Goal: Transaction & Acquisition: Purchase product/service

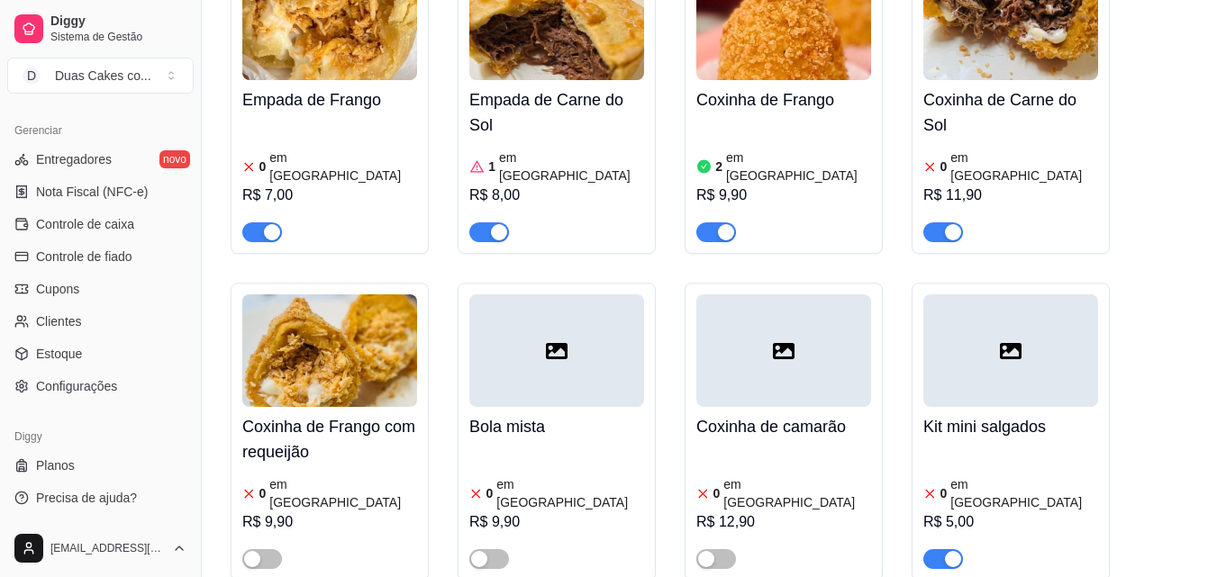
scroll to position [721, 0]
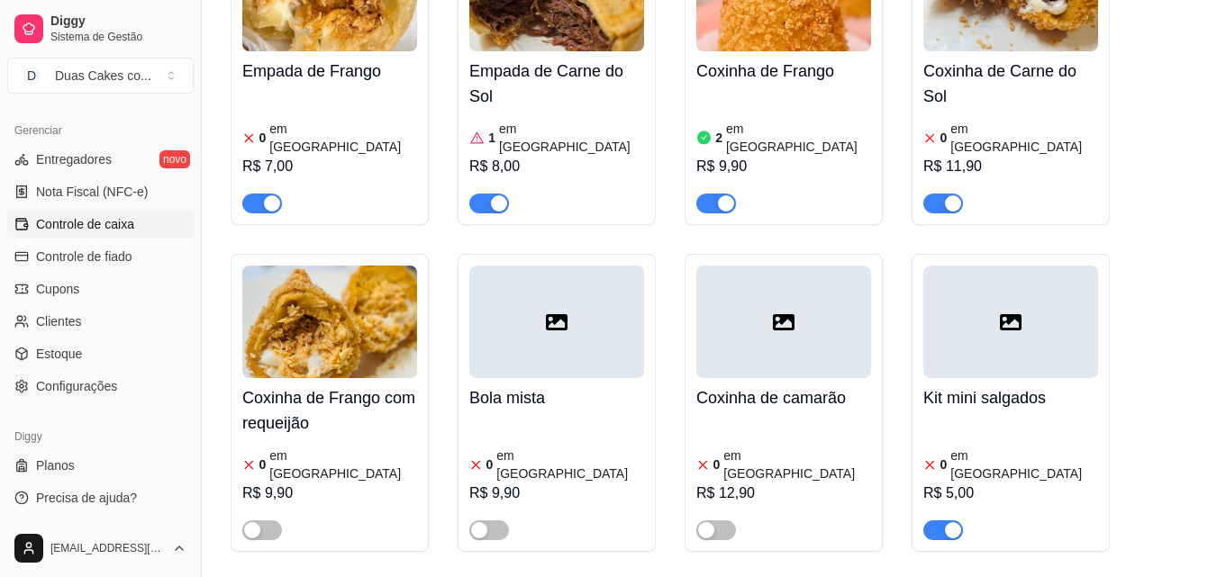
click at [123, 222] on span "Controle de caixa" at bounding box center [85, 224] width 98 height 18
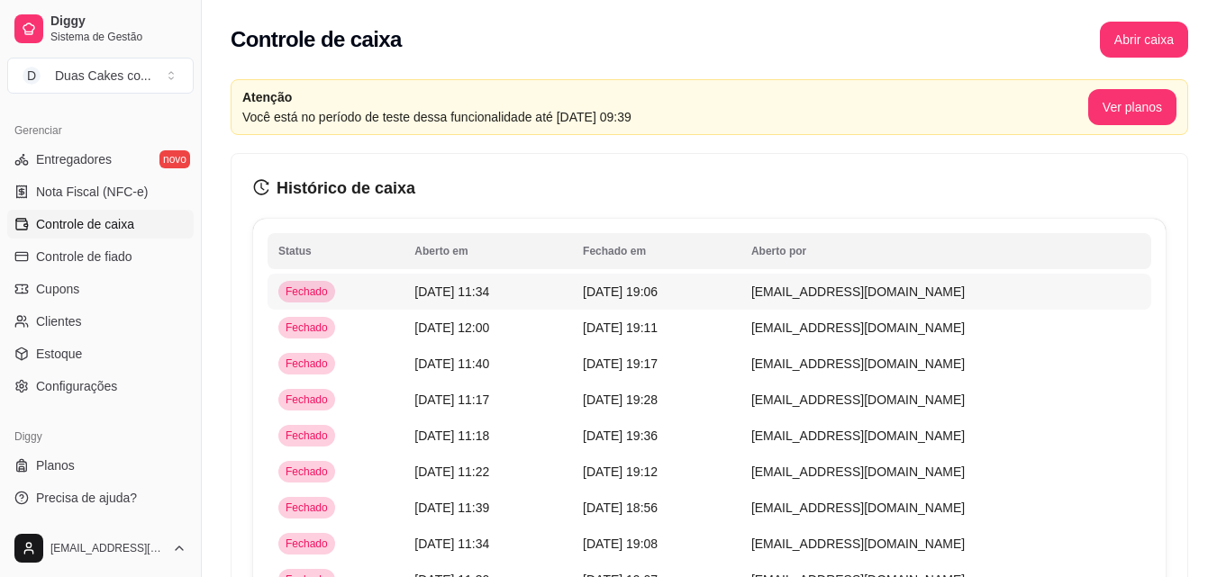
click at [658, 295] on span "[DATE] 19:06" at bounding box center [620, 292] width 75 height 14
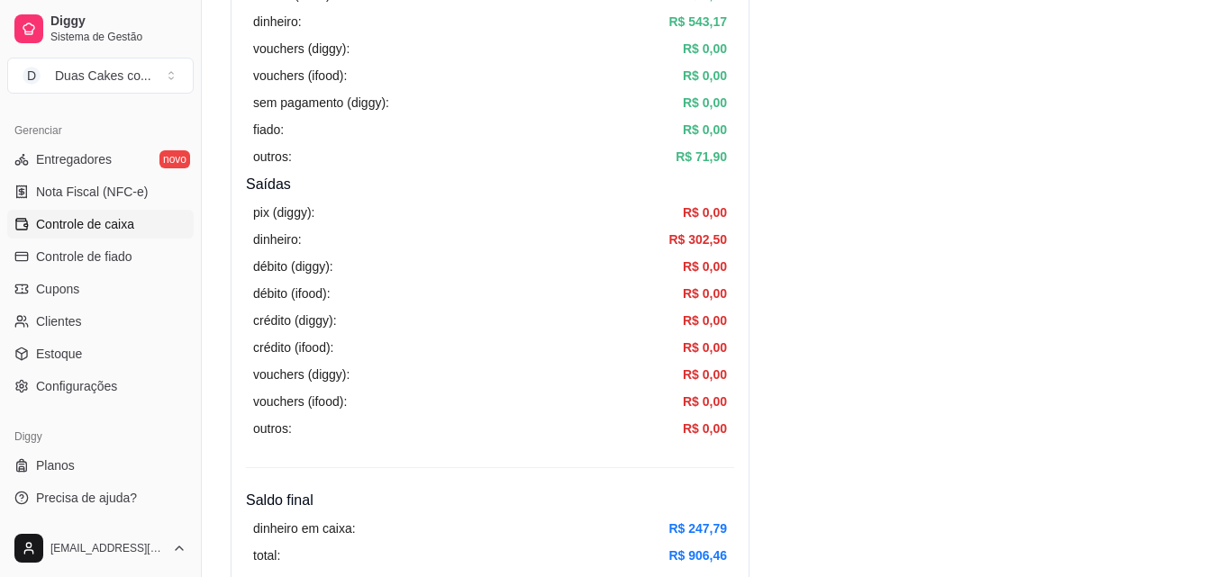
scroll to position [541, 0]
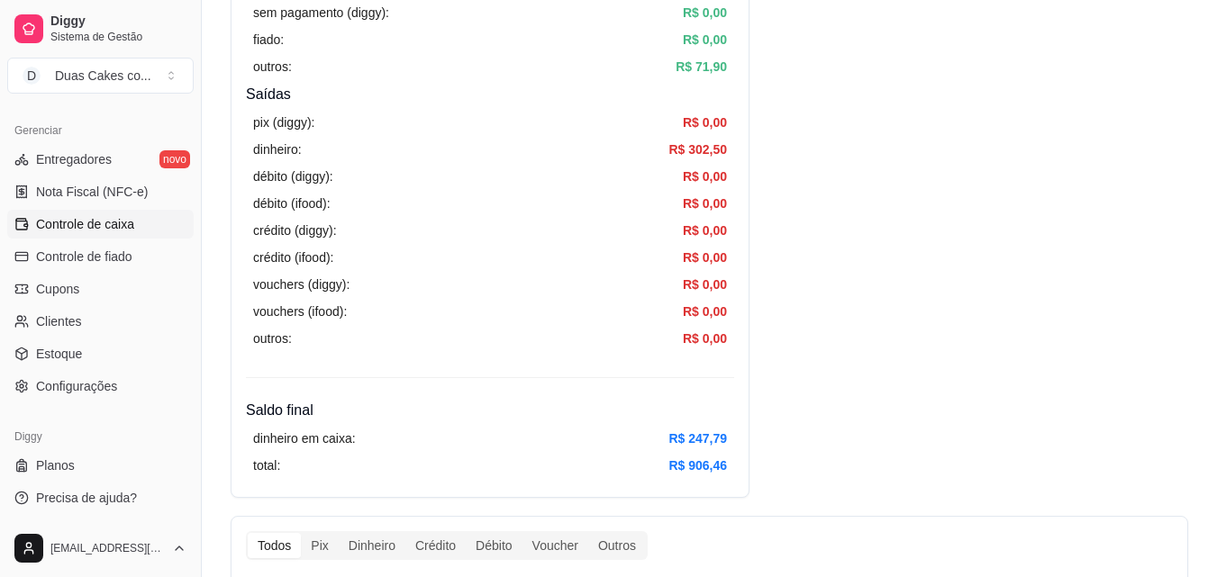
click at [86, 221] on span "Controle de caixa" at bounding box center [85, 224] width 98 height 18
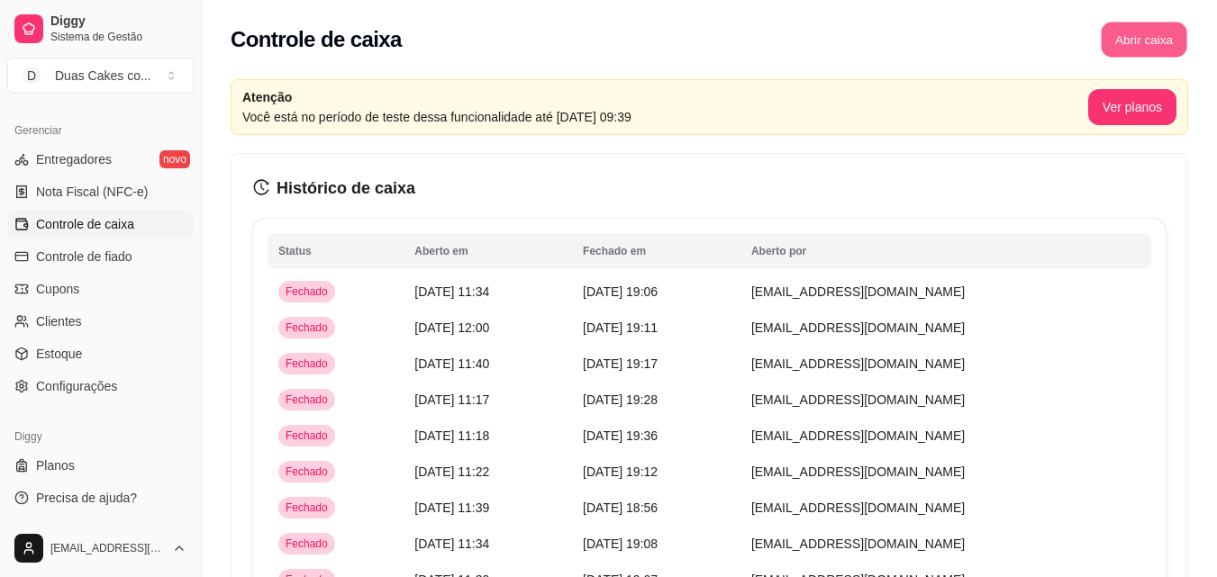
click at [1141, 44] on button "Abrir caixa" at bounding box center [1144, 40] width 86 height 35
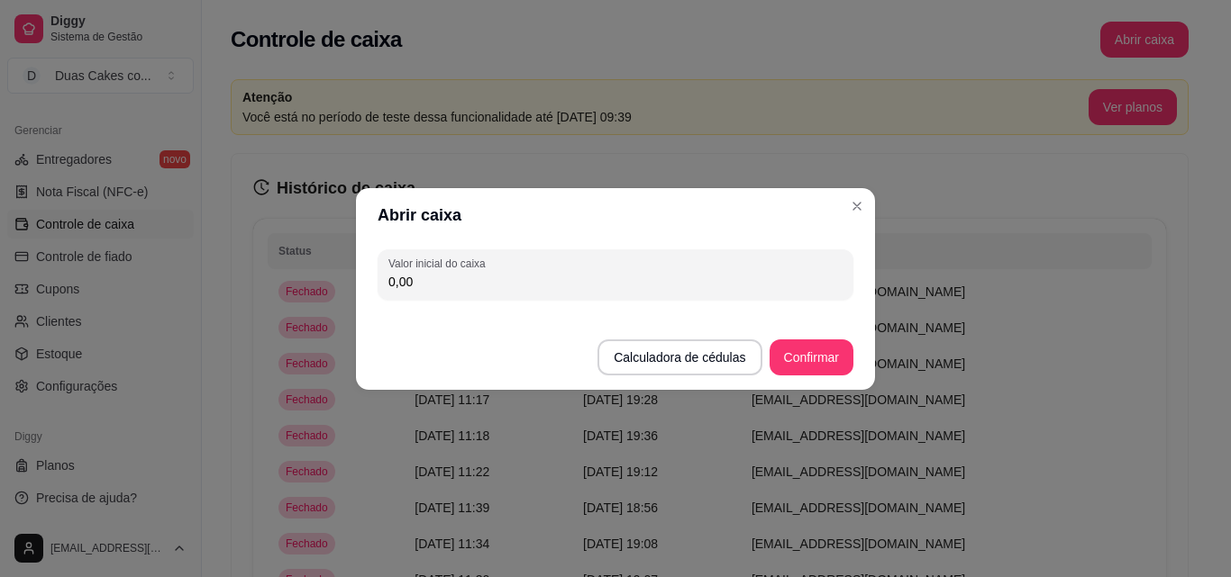
click at [603, 279] on input "0,00" at bounding box center [615, 282] width 454 height 18
type input "247,79"
click at [828, 350] on button "Confirmar" at bounding box center [811, 358] width 84 height 36
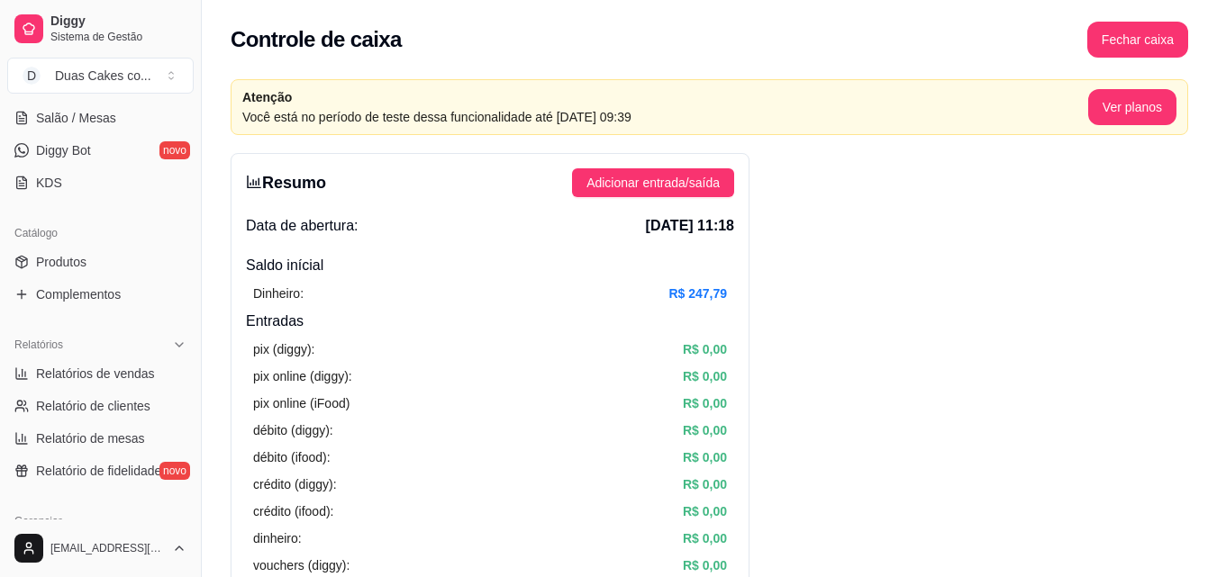
scroll to position [268, 0]
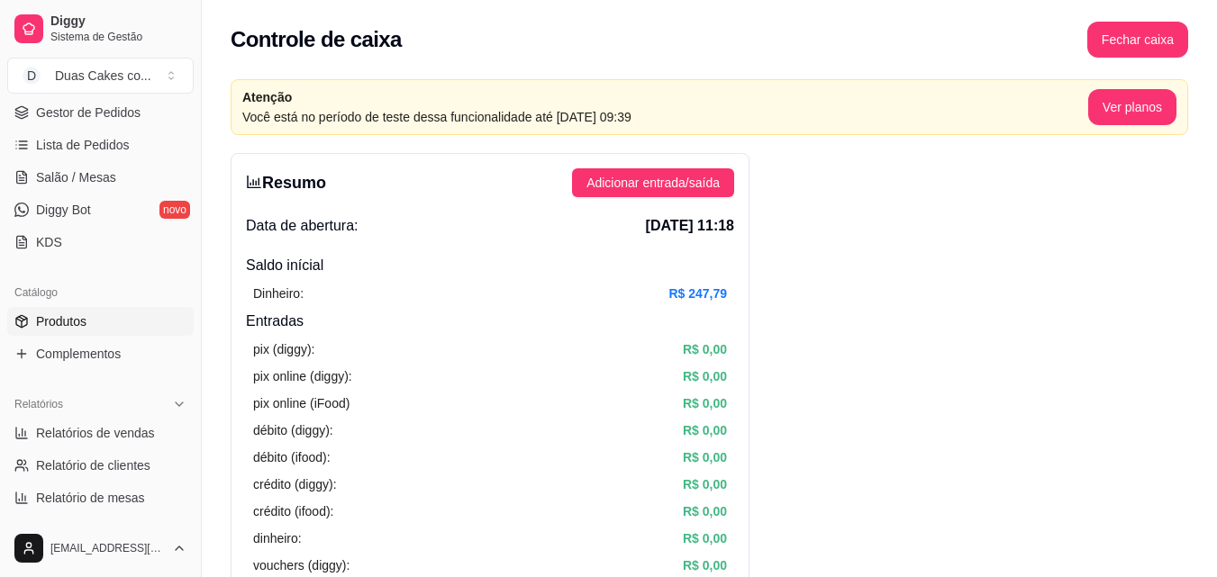
click at [61, 315] on span "Produtos" at bounding box center [61, 322] width 50 height 18
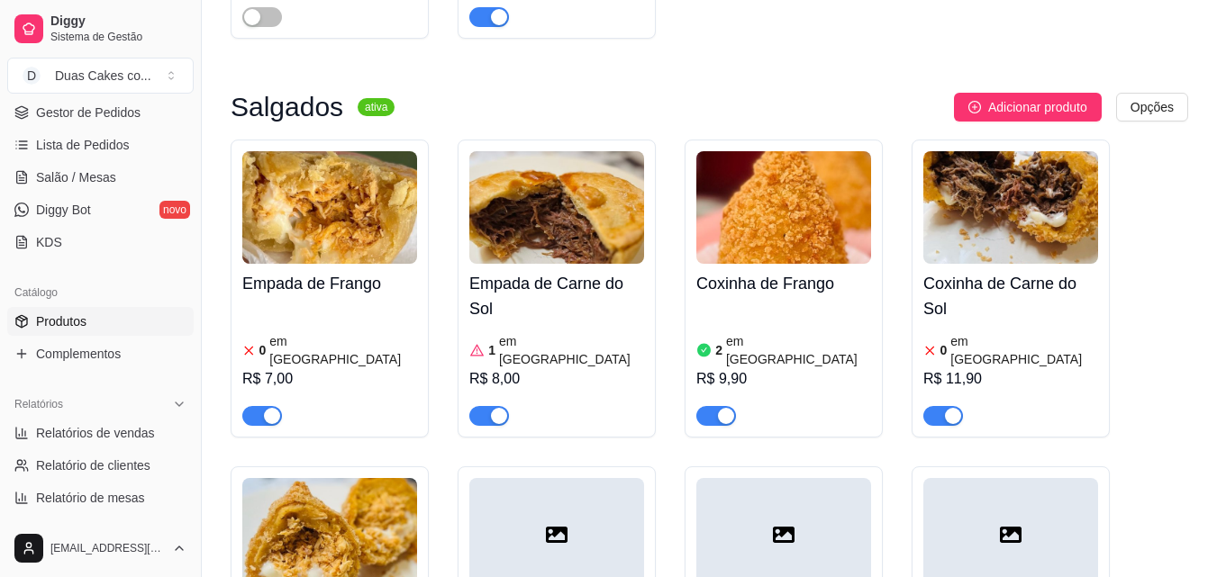
scroll to position [541, 0]
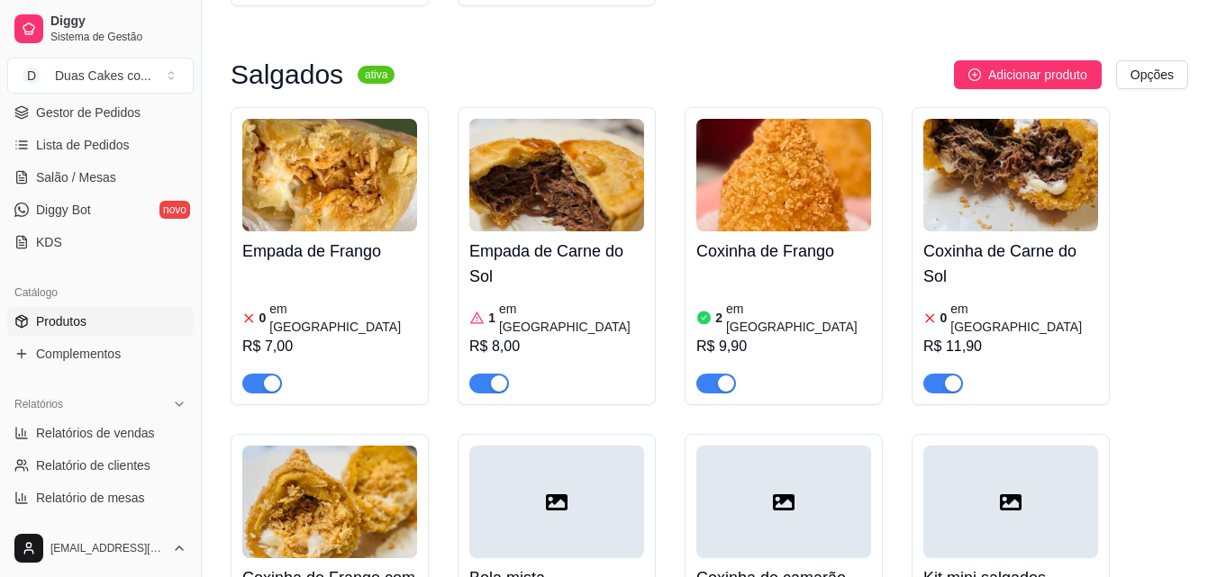
click at [500, 376] on div "button" at bounding box center [499, 384] width 16 height 16
click at [526, 300] on article "em [GEOGRAPHIC_DATA]" at bounding box center [571, 318] width 145 height 36
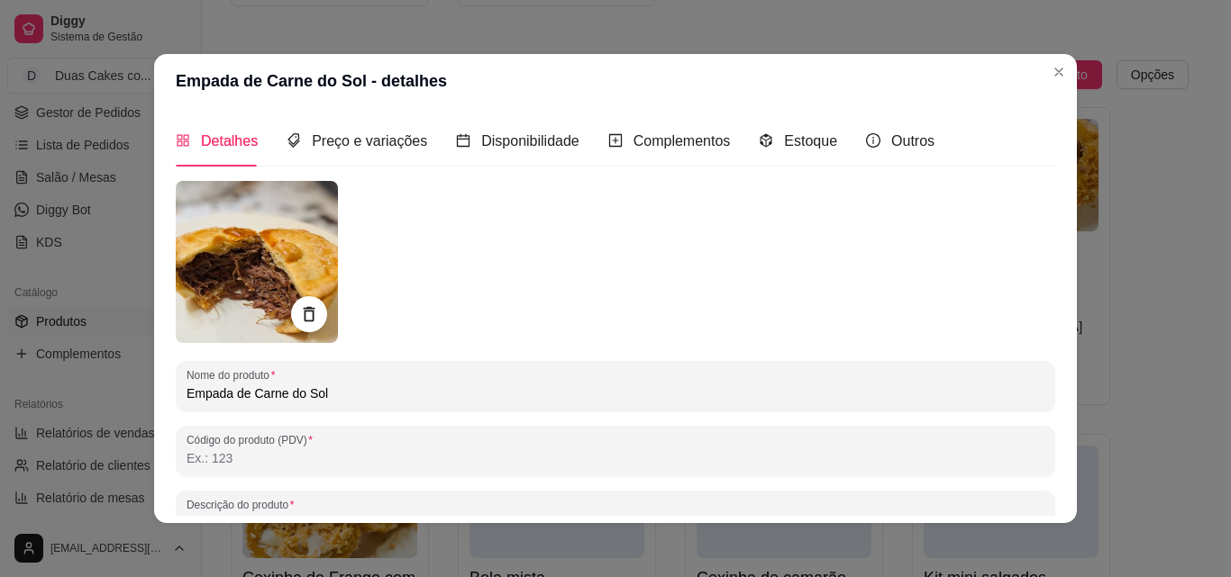
drag, startPoint x: 768, startPoint y: 124, endPoint x: 794, endPoint y: 134, distance: 27.1
click at [770, 124] on div "Estoque" at bounding box center [798, 140] width 78 height 51
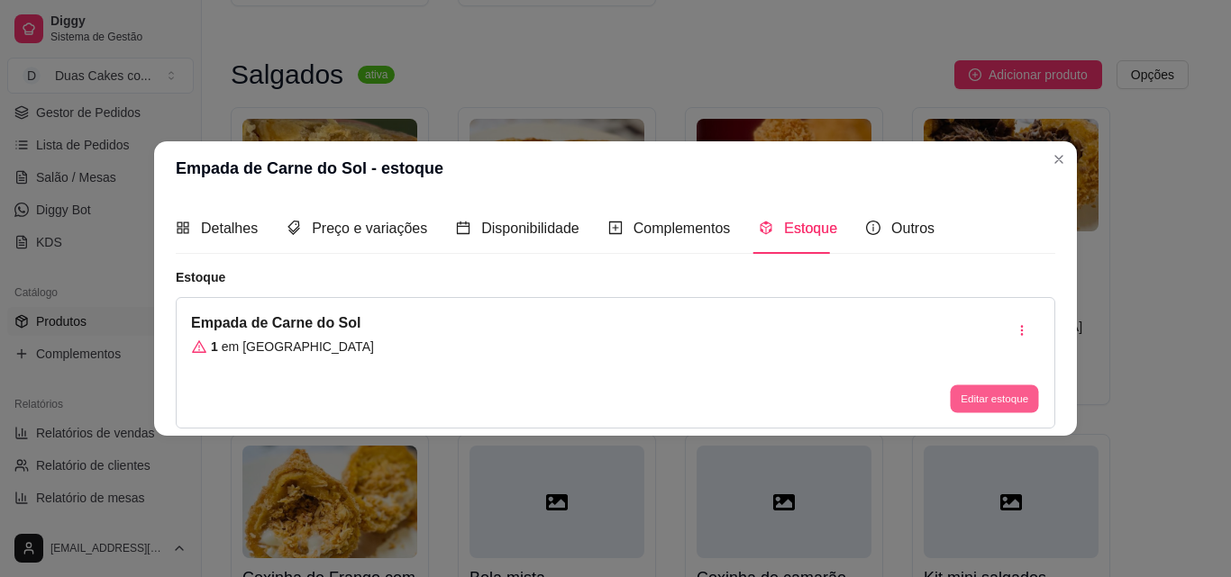
click at [1004, 401] on button "Editar estoque" at bounding box center [994, 400] width 88 height 28
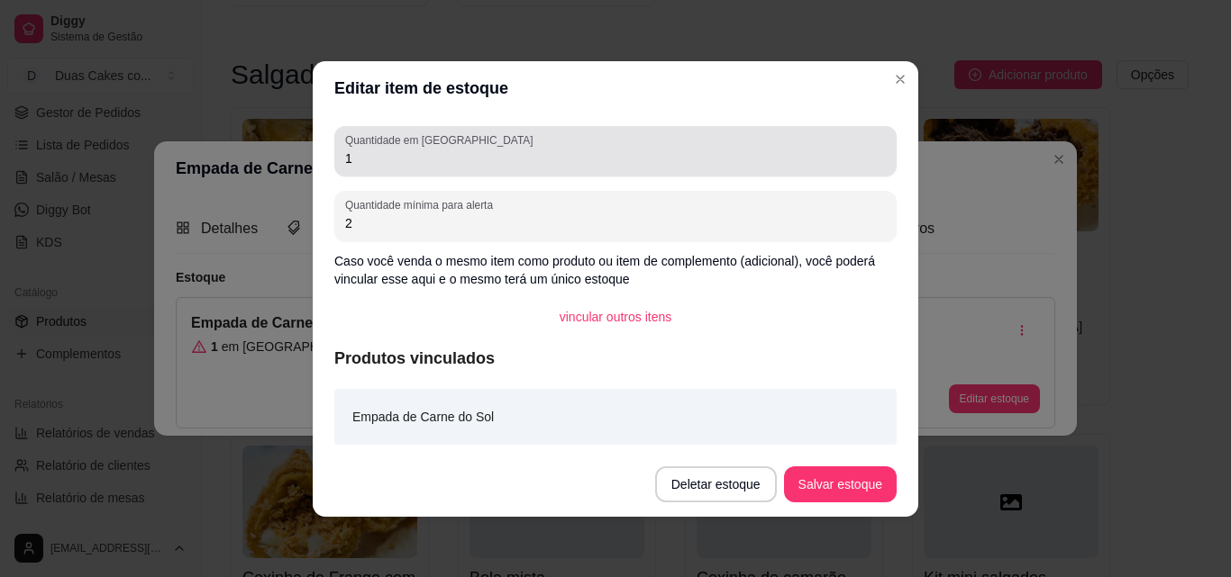
click at [365, 157] on input "1" at bounding box center [615, 159] width 541 height 18
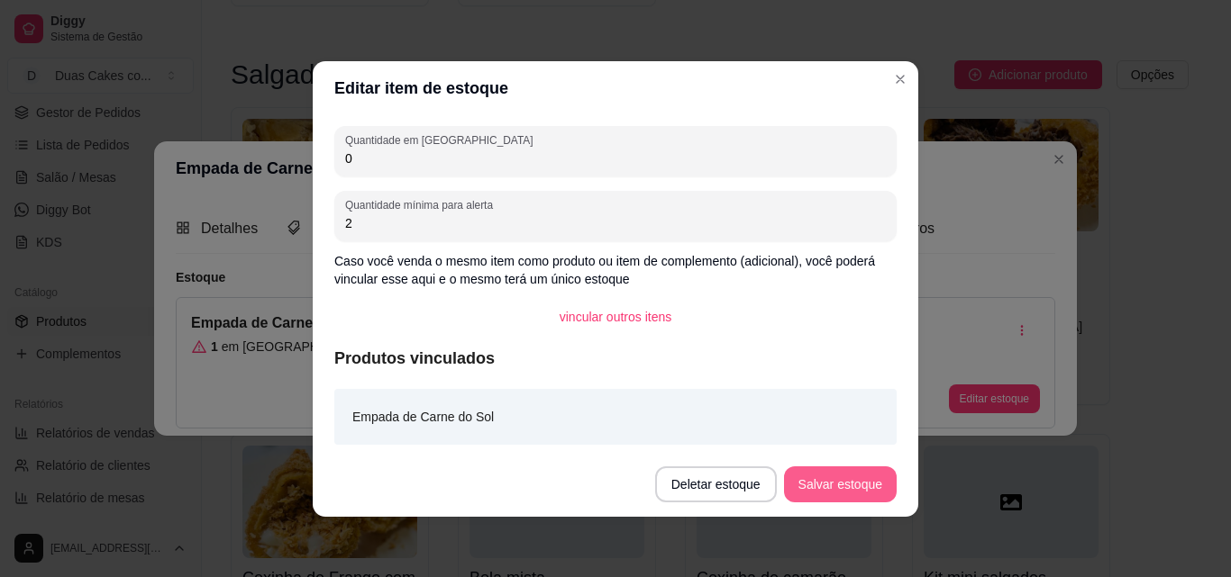
type input "0"
click at [874, 484] on button "Salvar estoque" at bounding box center [840, 484] width 110 height 35
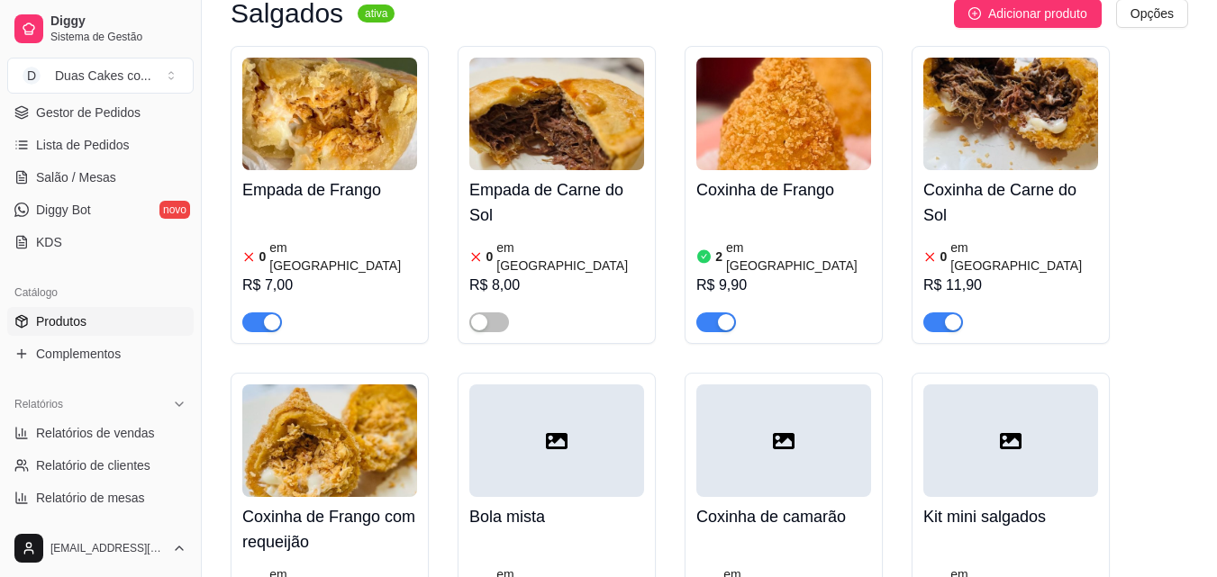
scroll to position [631, 0]
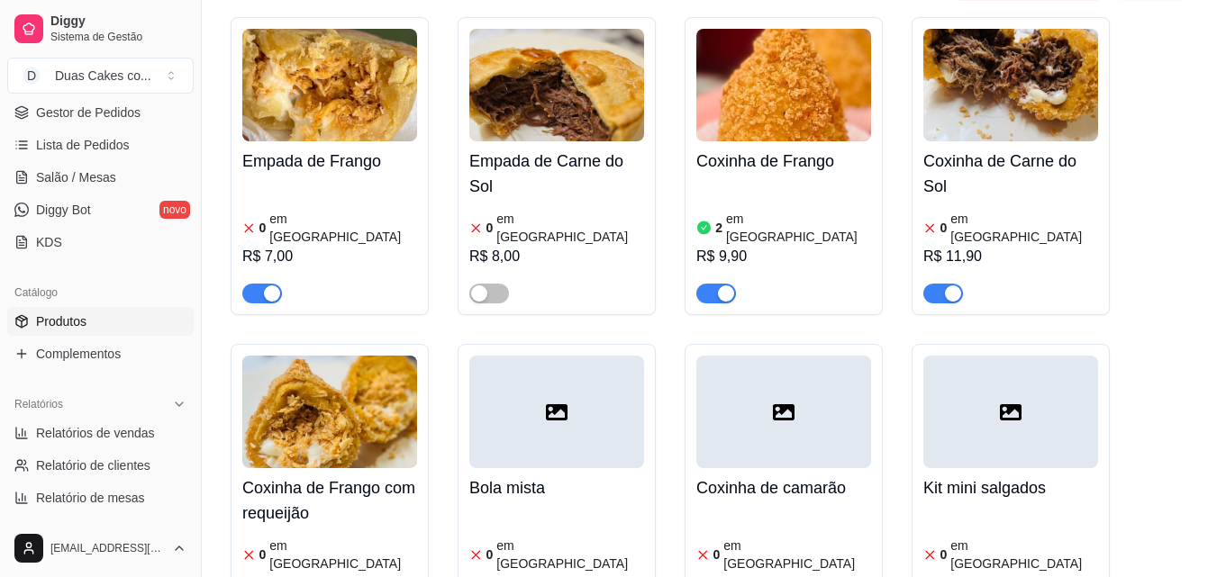
click at [803, 192] on div "2 em estoque R$ 9,90" at bounding box center [783, 242] width 175 height 123
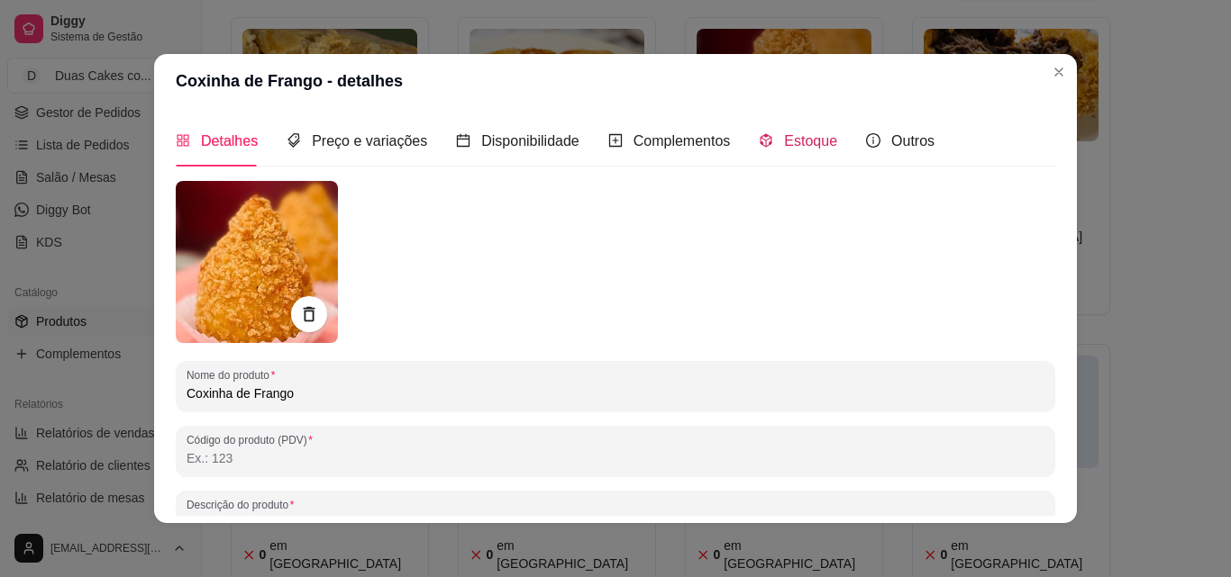
click at [791, 133] on span "Estoque" at bounding box center [810, 140] width 53 height 15
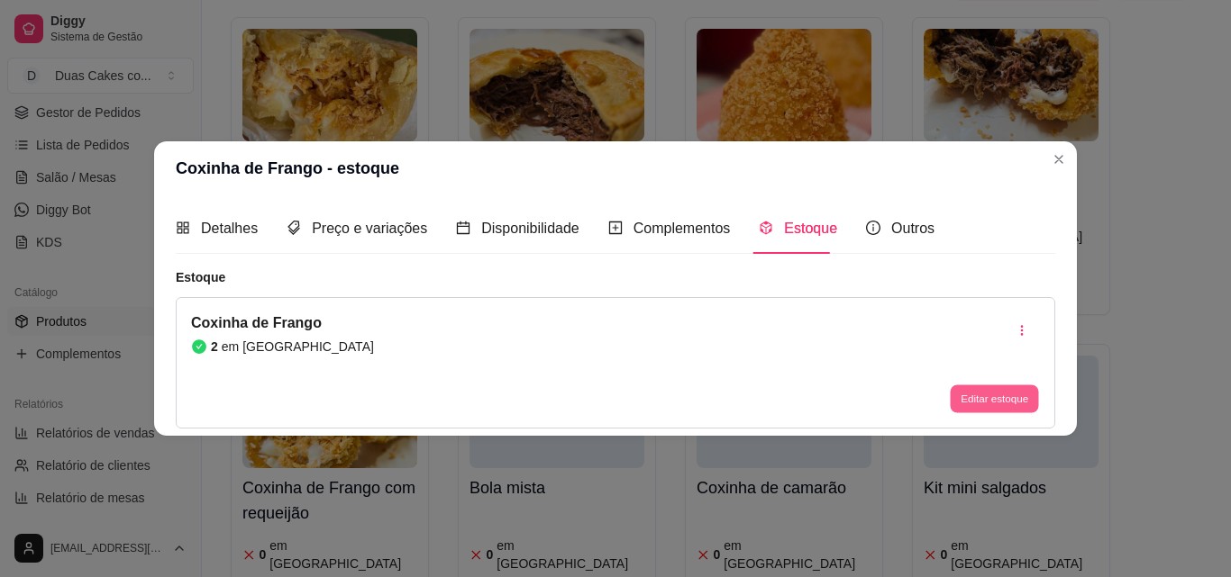
click at [1028, 400] on button "Editar estoque" at bounding box center [994, 400] width 88 height 28
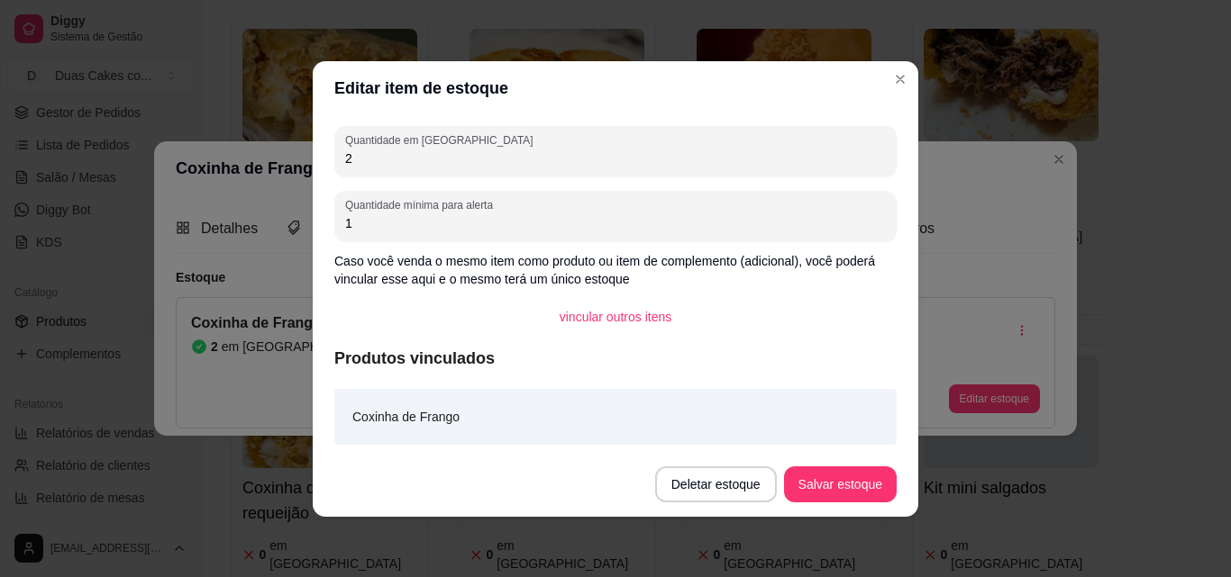
click at [367, 157] on input "2" at bounding box center [615, 159] width 541 height 18
type input "0"
click at [831, 495] on button "Salvar estoque" at bounding box center [840, 484] width 110 height 35
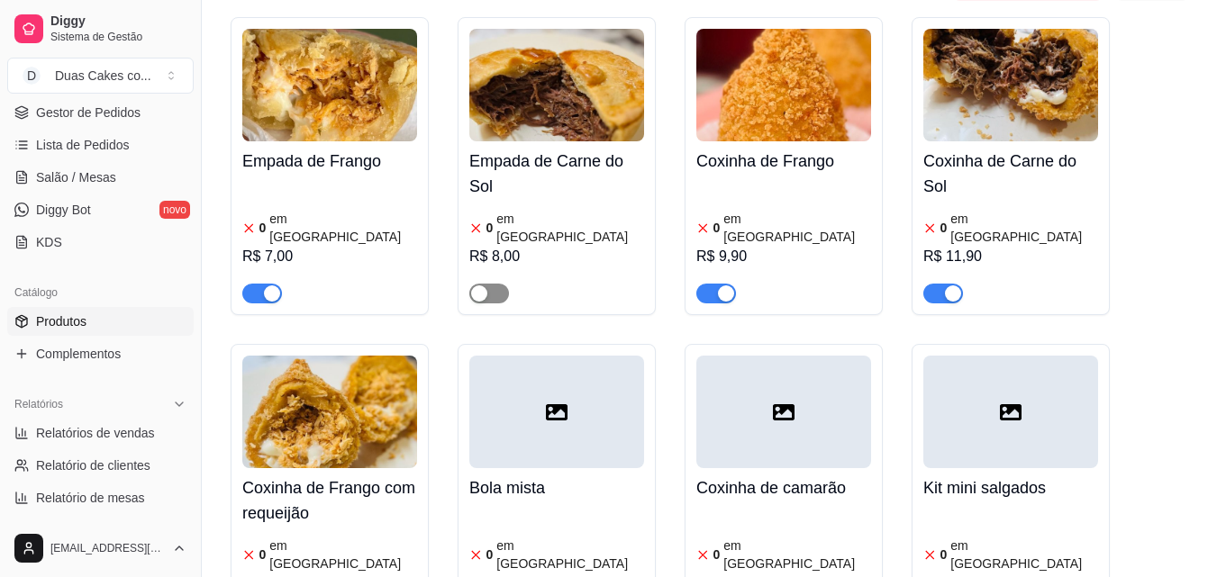
click at [479, 286] on div "button" at bounding box center [479, 294] width 16 height 16
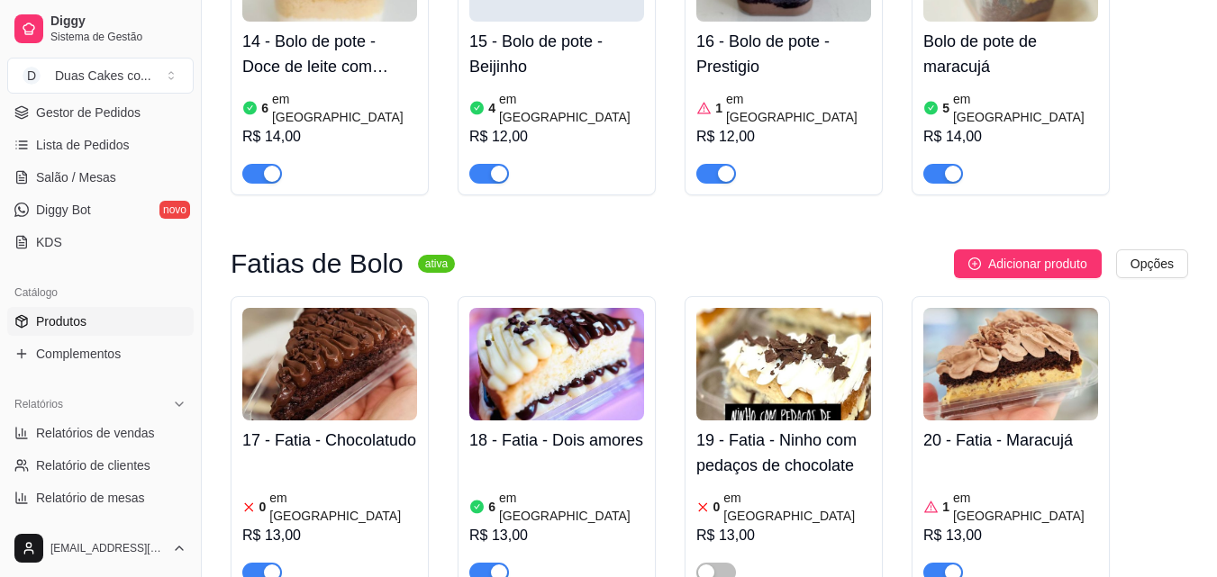
scroll to position [2522, 0]
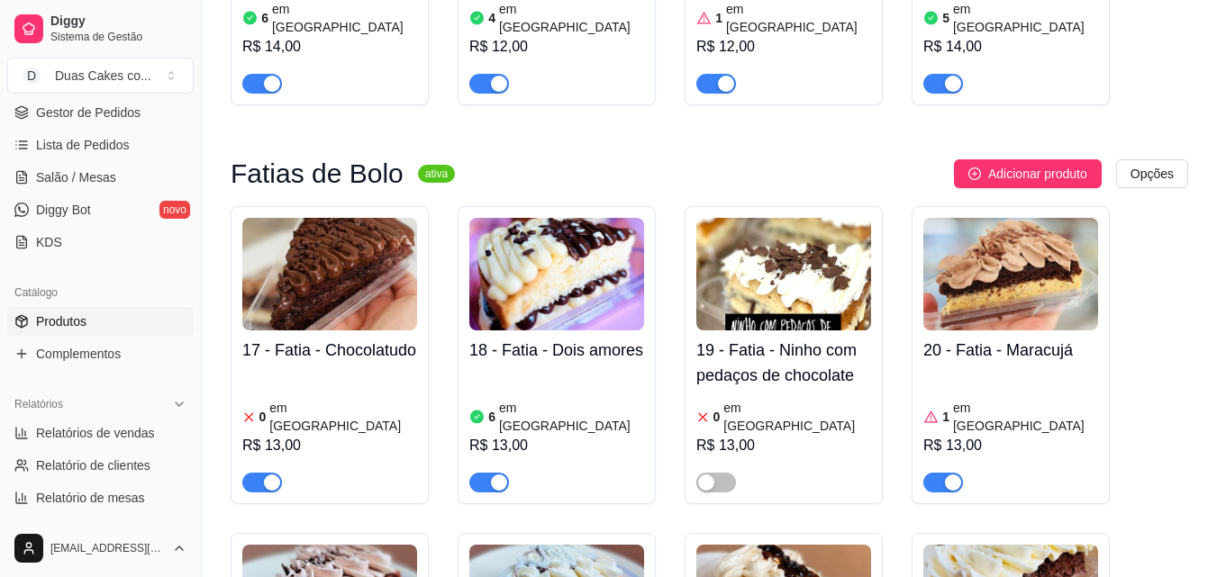
click at [529, 370] on div "6 em estoque R$ 13,00" at bounding box center [556, 431] width 175 height 123
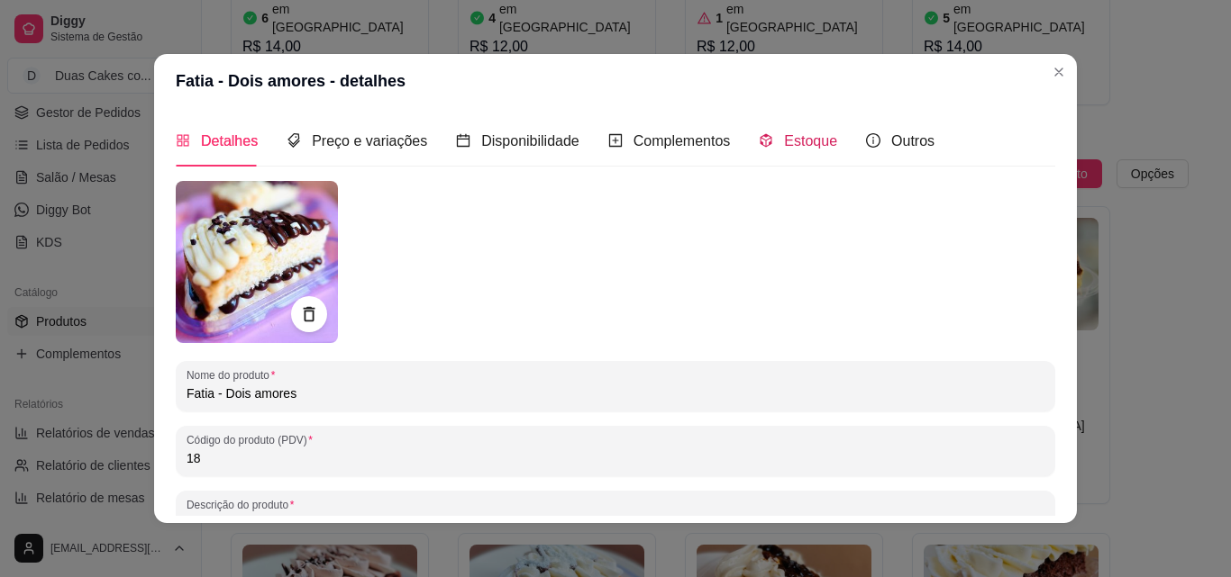
click at [813, 136] on span "Estoque" at bounding box center [810, 140] width 53 height 15
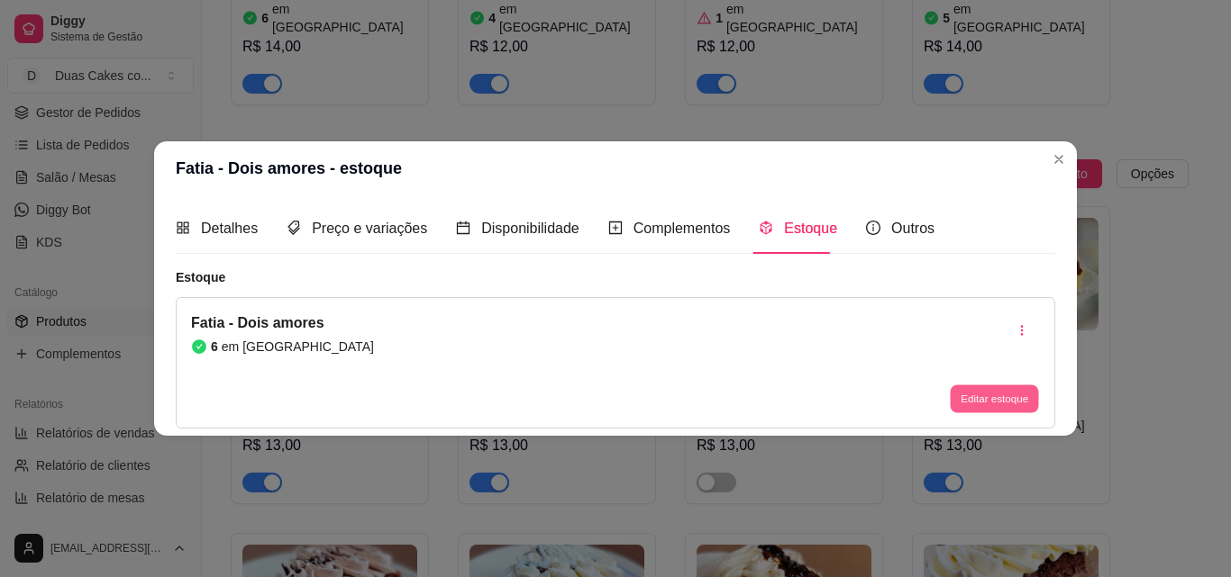
click at [1012, 397] on button "Editar estoque" at bounding box center [994, 400] width 88 height 28
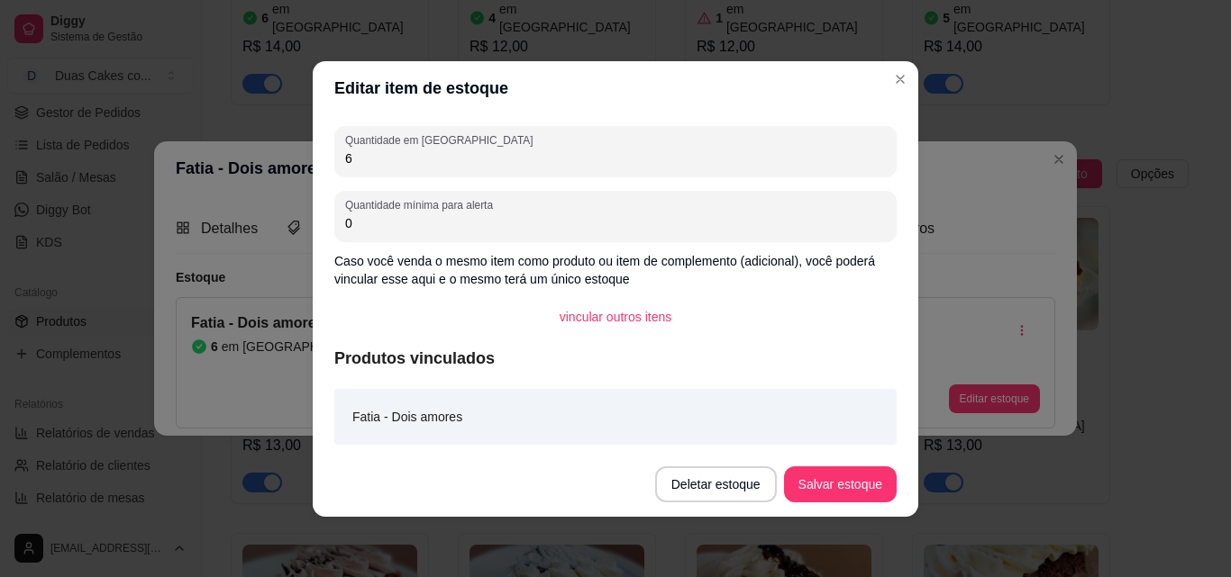
click at [361, 163] on input "6" at bounding box center [615, 159] width 541 height 18
type input "4"
click at [860, 470] on button "Salvar estoque" at bounding box center [840, 484] width 110 height 35
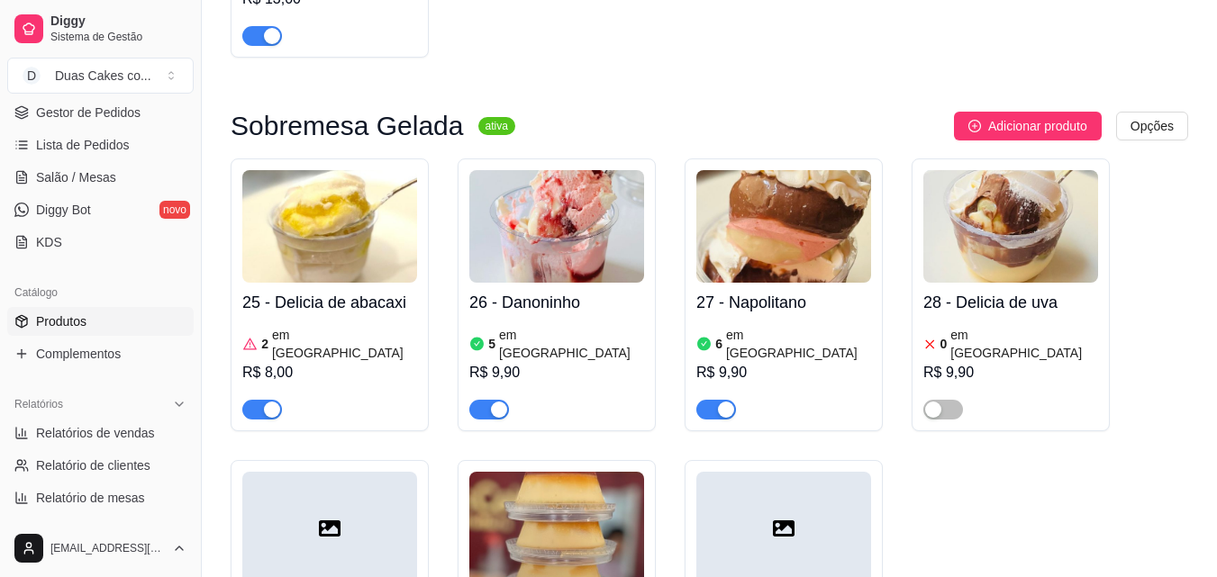
scroll to position [4234, 0]
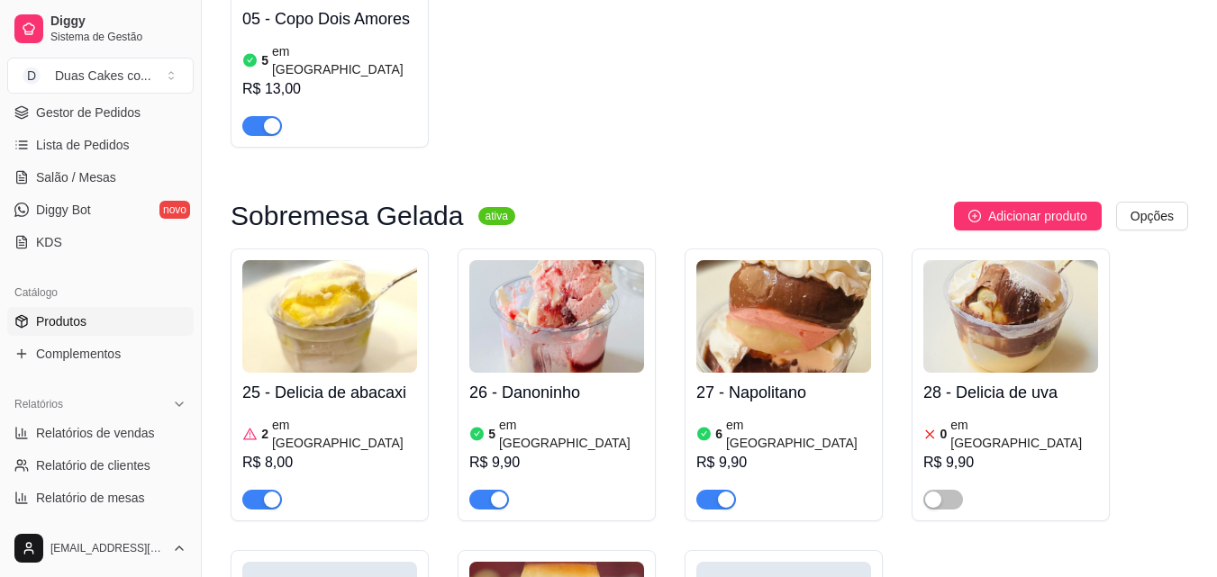
click at [243, 249] on div "25 - Delicia de abacaxi 2 em estoque R$ 8,00" at bounding box center [330, 385] width 198 height 273
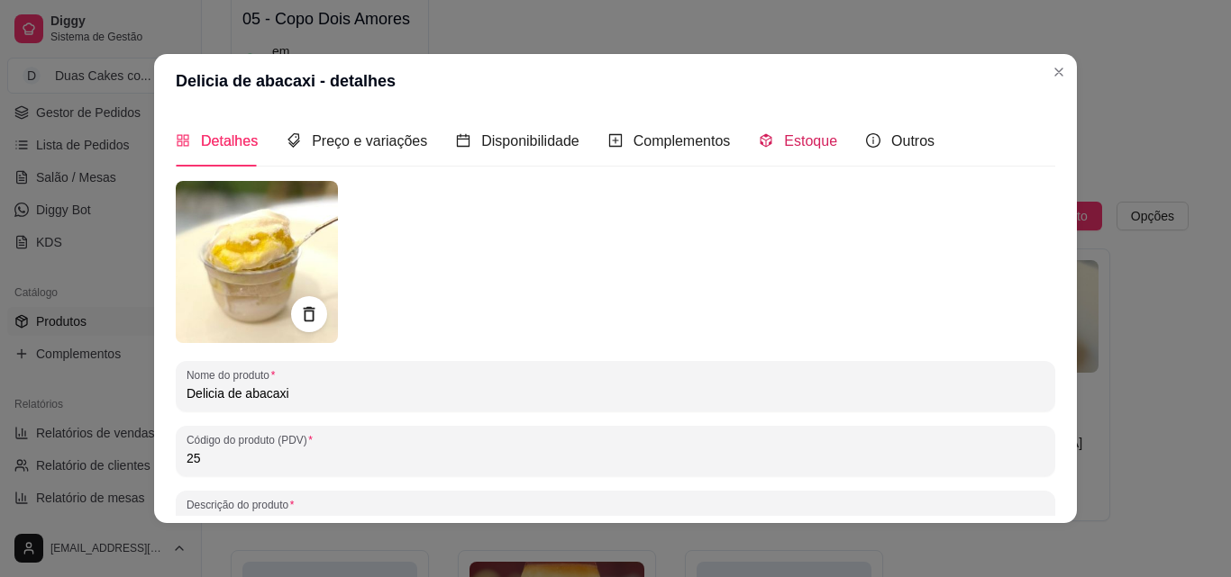
click at [799, 141] on span "Estoque" at bounding box center [810, 140] width 53 height 15
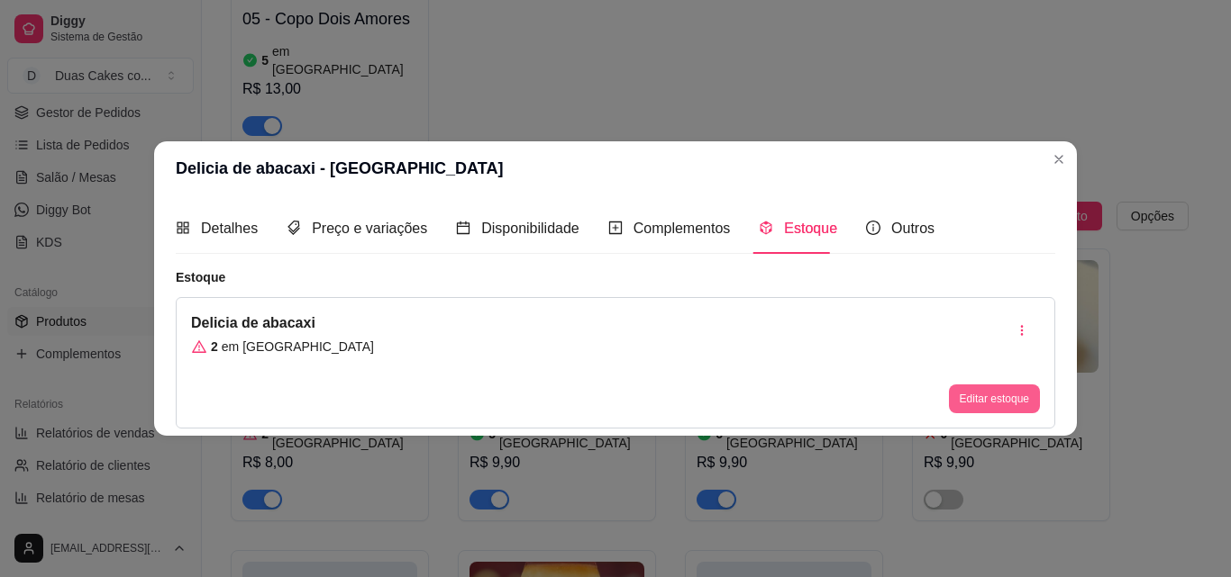
click at [974, 396] on button "Editar estoque" at bounding box center [994, 399] width 91 height 29
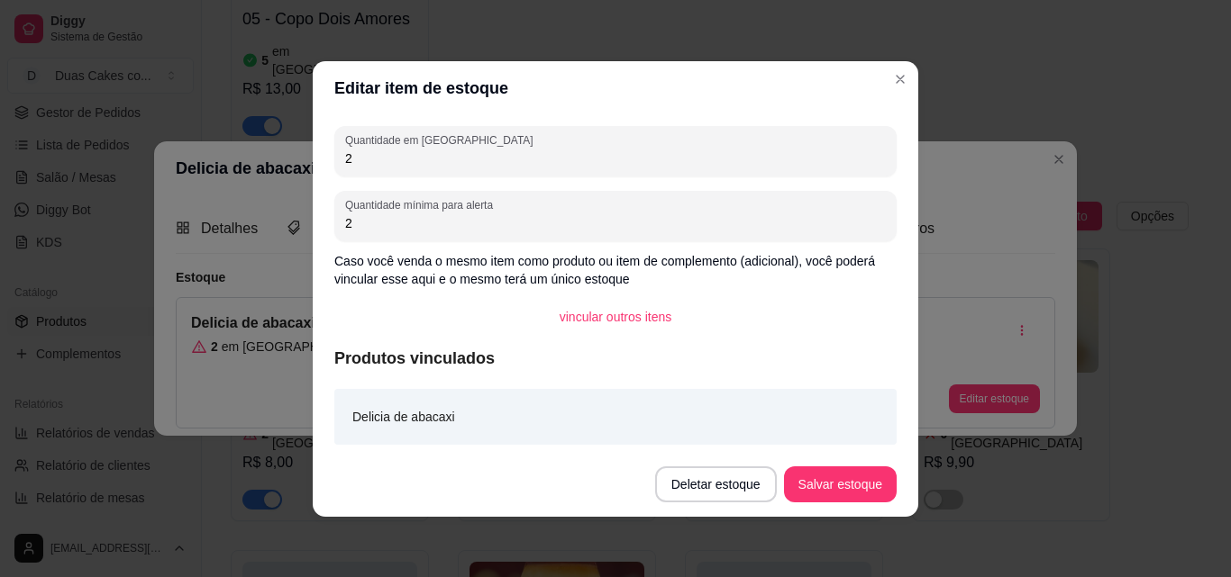
click at [384, 158] on input "2" at bounding box center [615, 159] width 541 height 18
type input "3"
click at [868, 489] on button "Salvar estoque" at bounding box center [840, 484] width 110 height 35
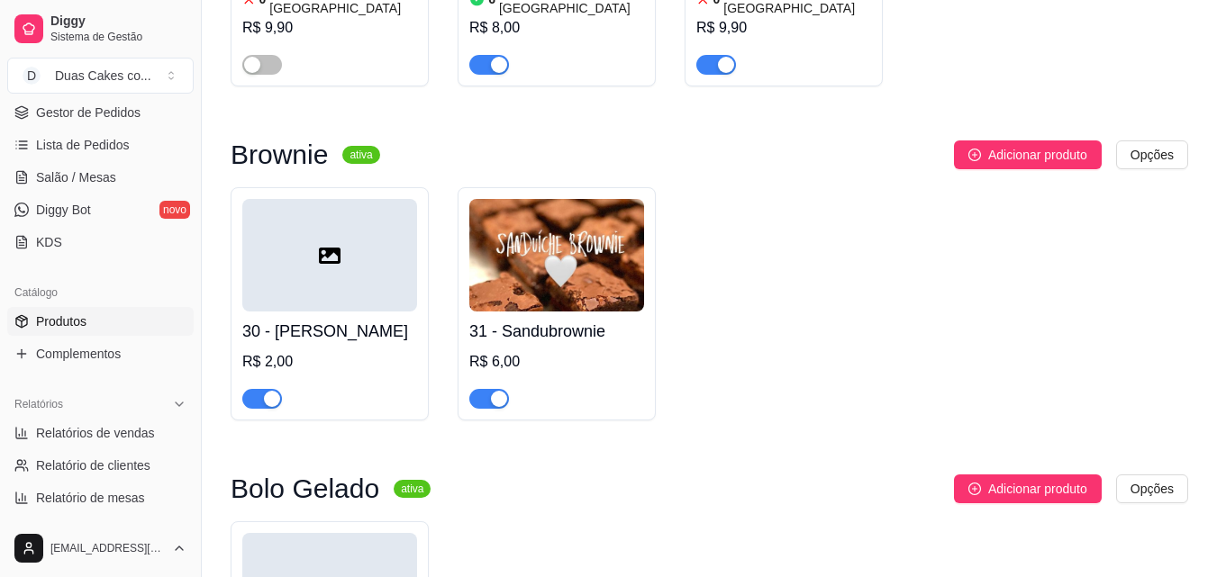
scroll to position [4955, 0]
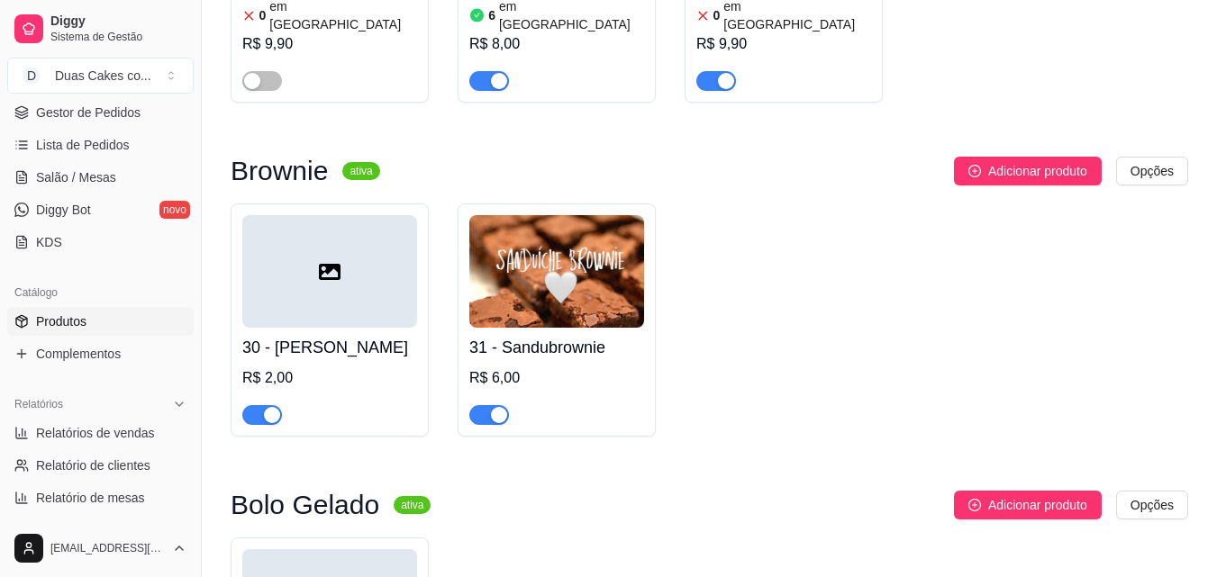
click at [276, 407] on div "button" at bounding box center [272, 415] width 16 height 16
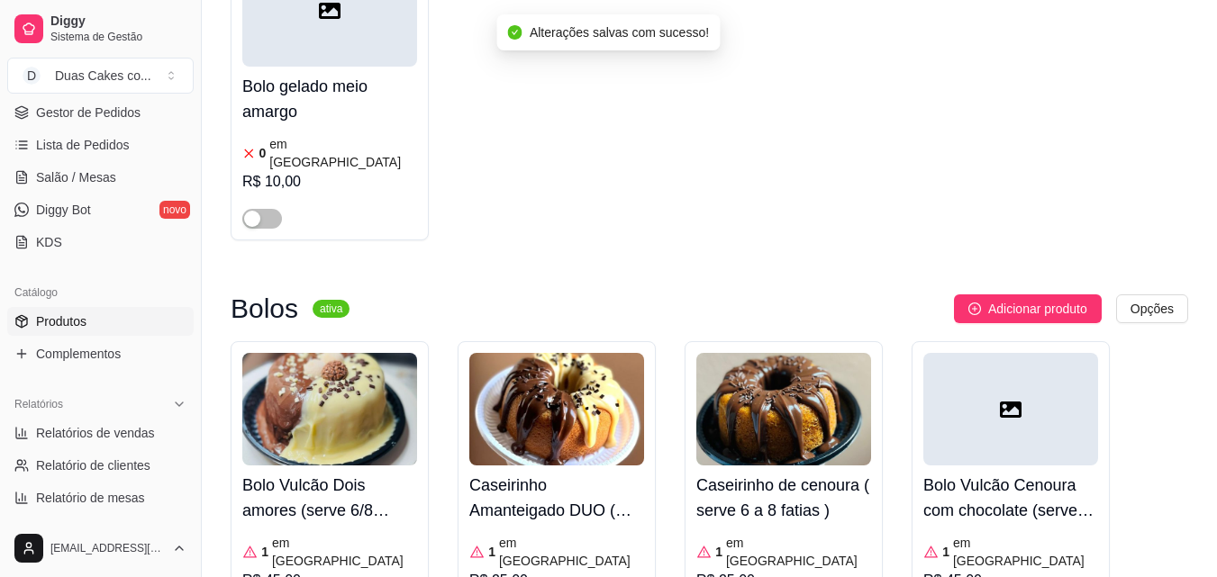
scroll to position [5585, 0]
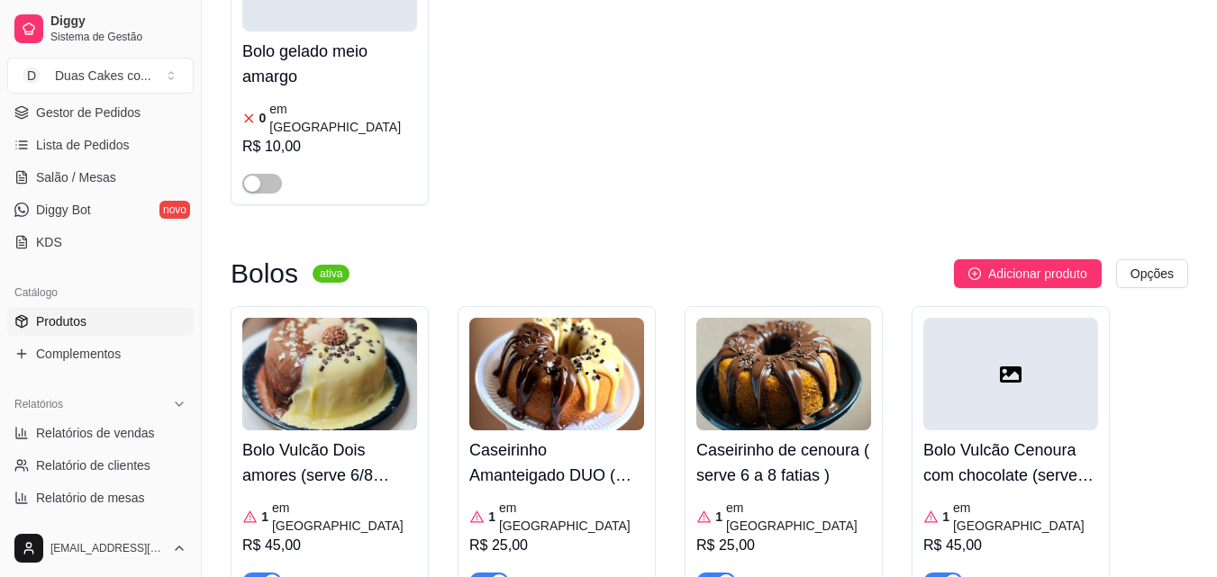
click at [966, 499] on article "em [GEOGRAPHIC_DATA]" at bounding box center [1025, 517] width 145 height 36
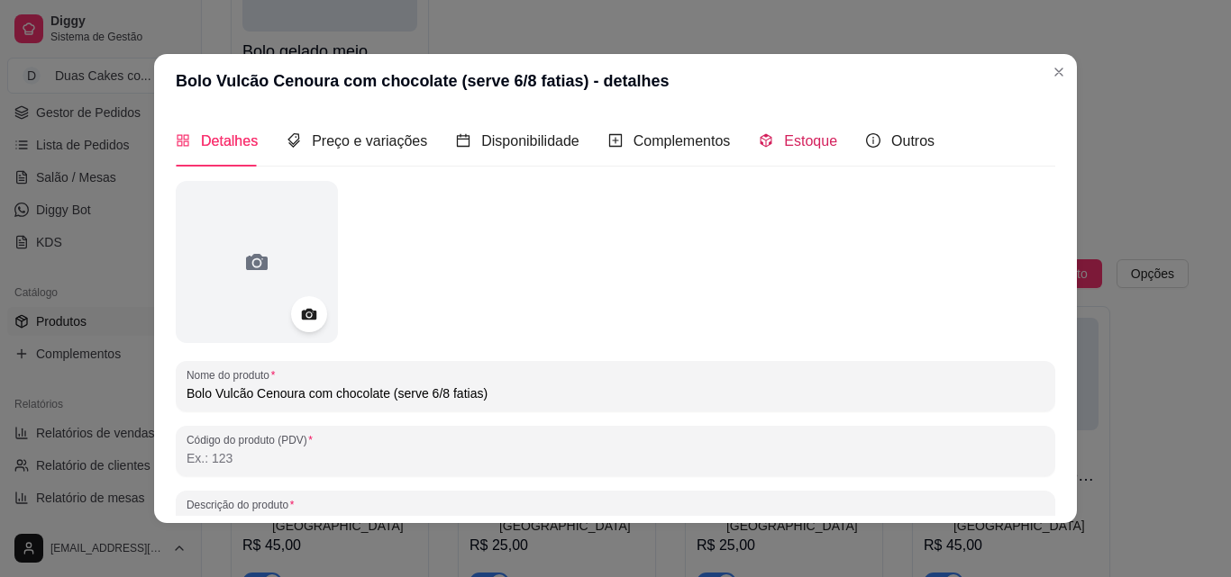
click at [790, 138] on span "Estoque" at bounding box center [810, 140] width 53 height 15
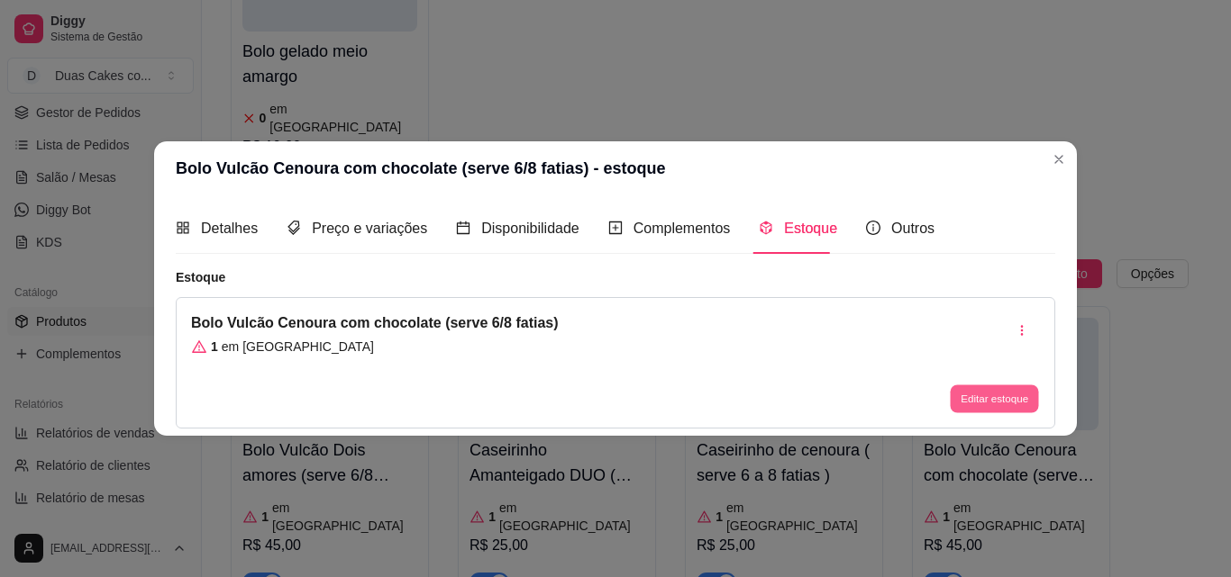
click at [1006, 407] on button "Editar estoque" at bounding box center [994, 400] width 88 height 28
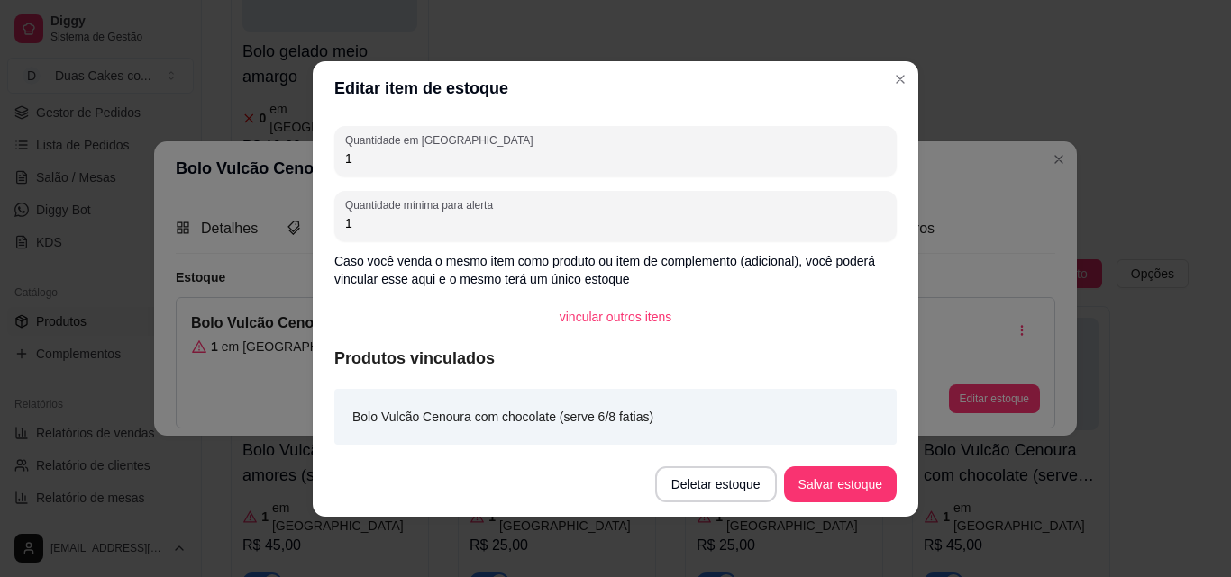
click at [358, 166] on input "1" at bounding box center [615, 159] width 541 height 18
type input "0"
click at [835, 495] on button "Salvar estoque" at bounding box center [840, 484] width 110 height 35
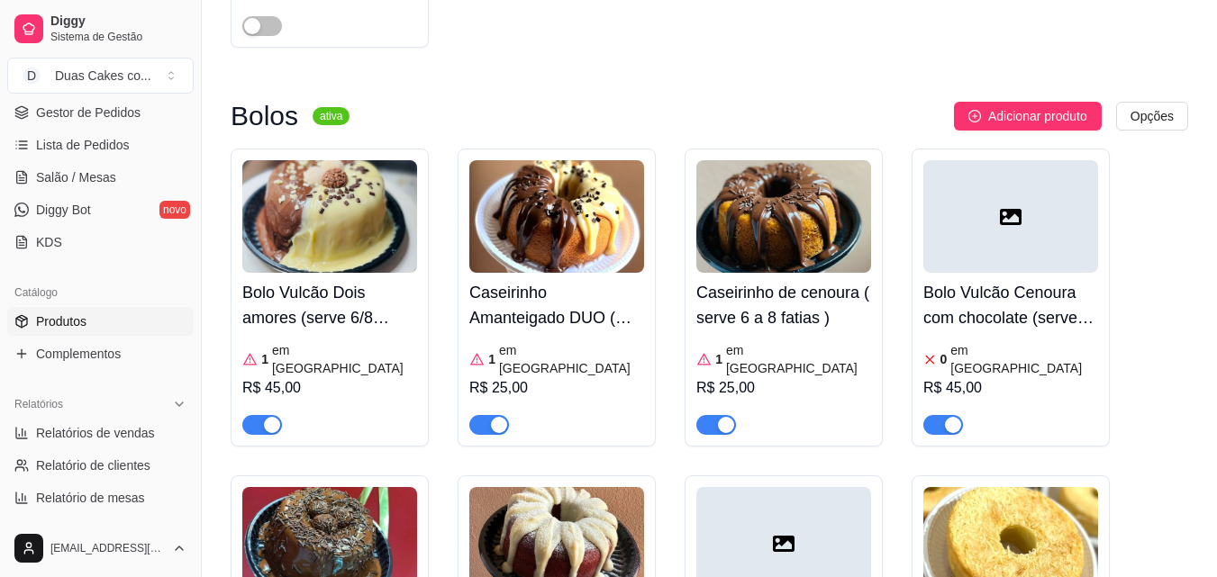
scroll to position [5766, 0]
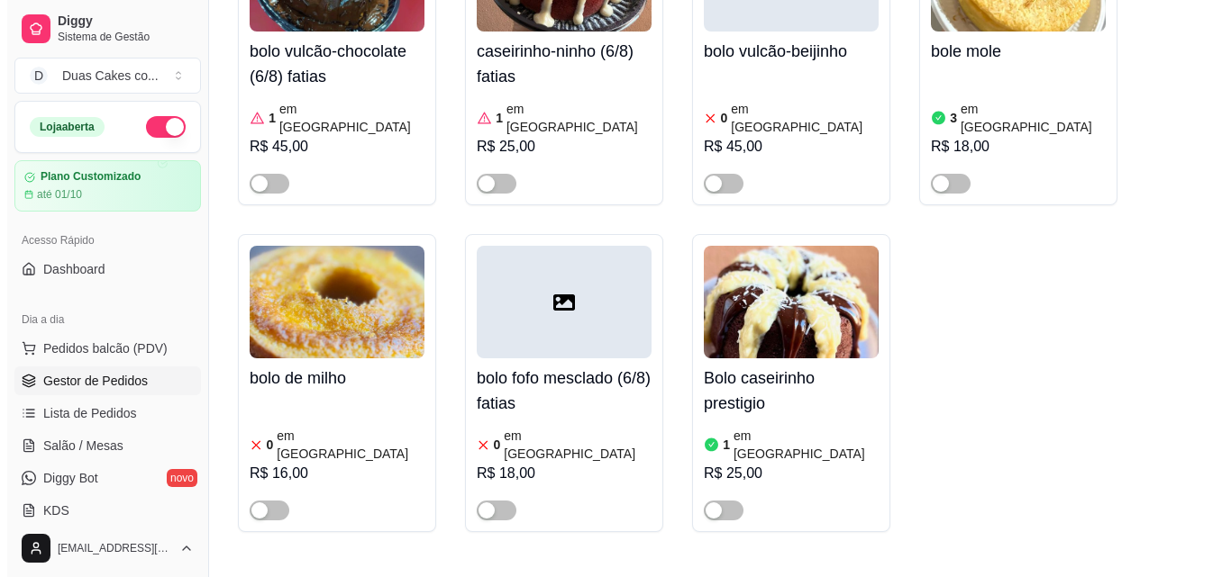
scroll to position [6306, 0]
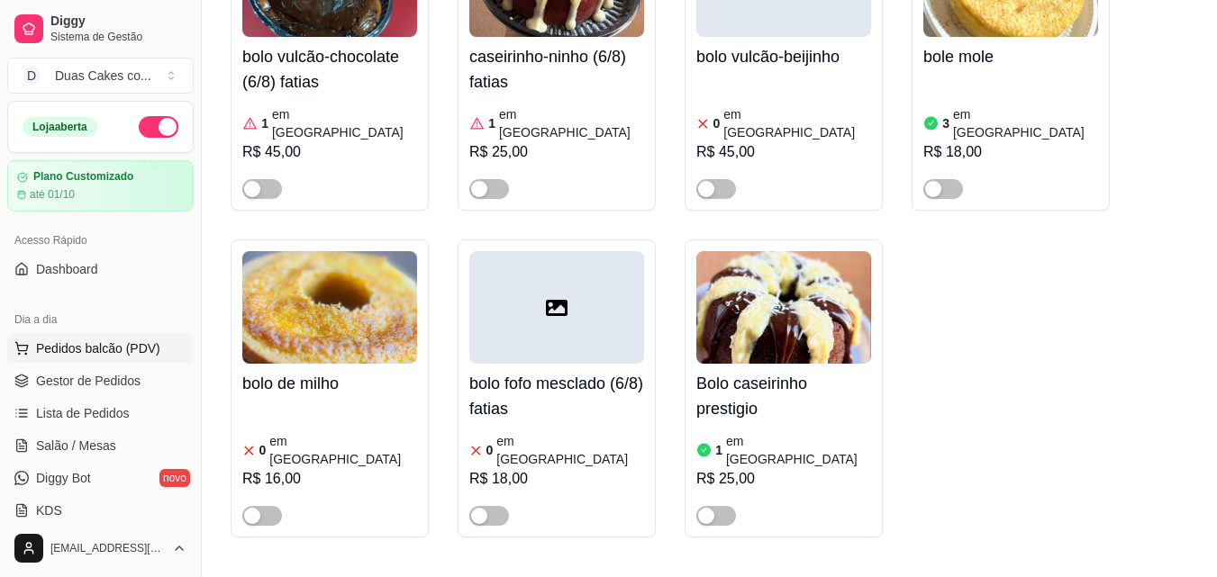
click at [89, 341] on span "Pedidos balcão (PDV)" at bounding box center [98, 349] width 124 height 18
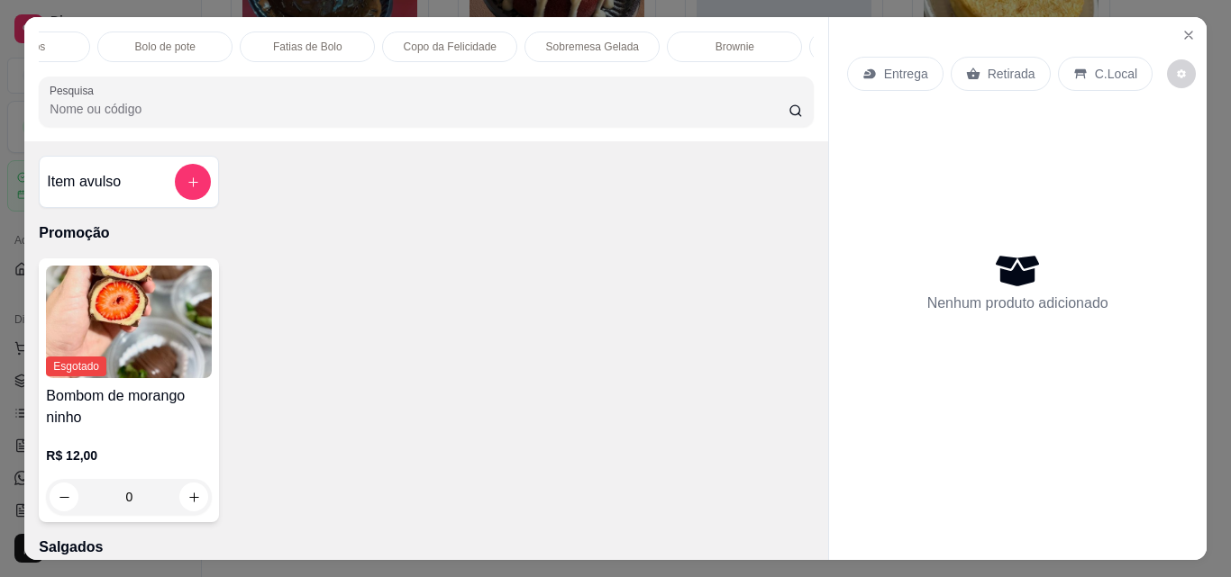
scroll to position [0, 252]
click at [719, 40] on p "Brownie" at bounding box center [708, 47] width 39 height 14
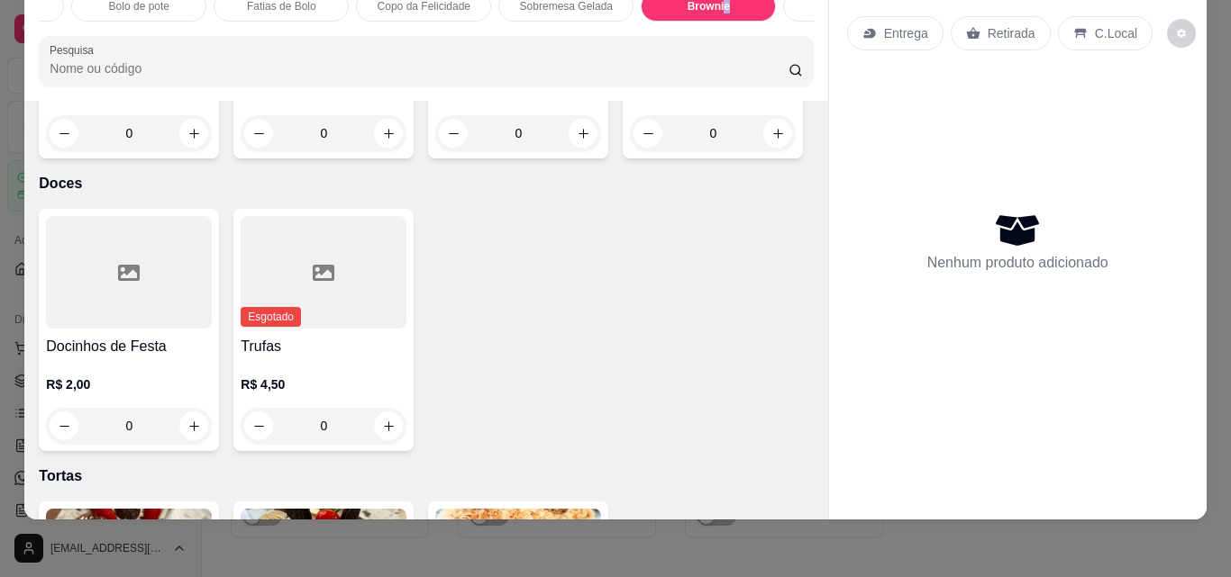
scroll to position [3876, 0]
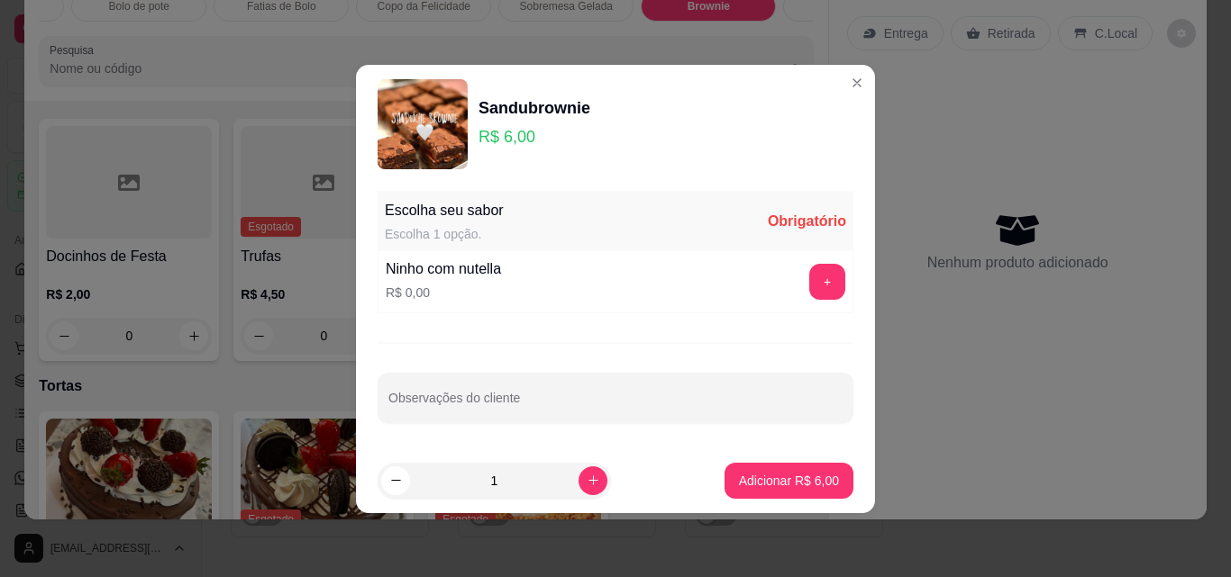
click at [816, 261] on div "Ninho com nutella R$ 0,00 +" at bounding box center [615, 281] width 476 height 63
click at [810, 278] on button "+" at bounding box center [827, 281] width 35 height 35
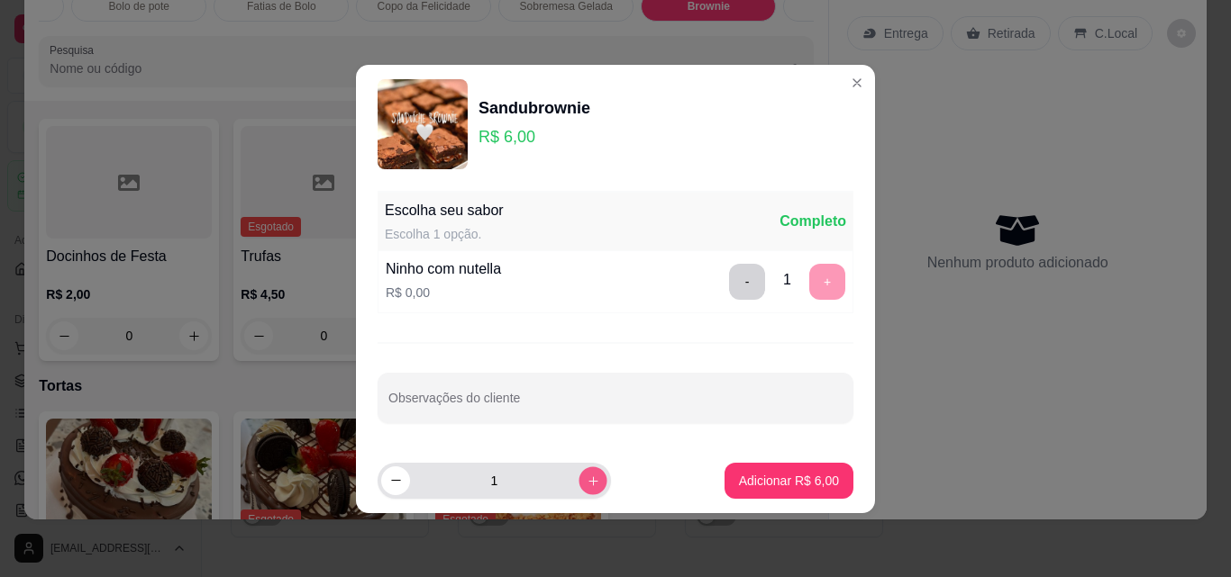
click at [578, 487] on button "increase-product-quantity" at bounding box center [592, 481] width 28 height 28
type input "2"
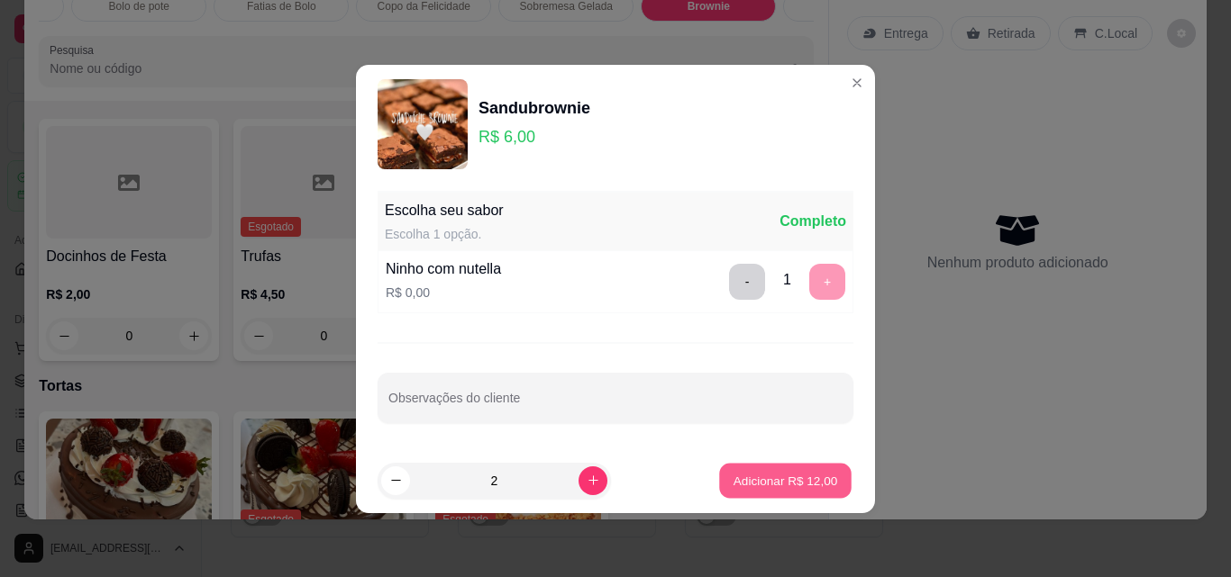
click at [741, 474] on p "Adicionar R$ 12,00" at bounding box center [785, 480] width 105 height 17
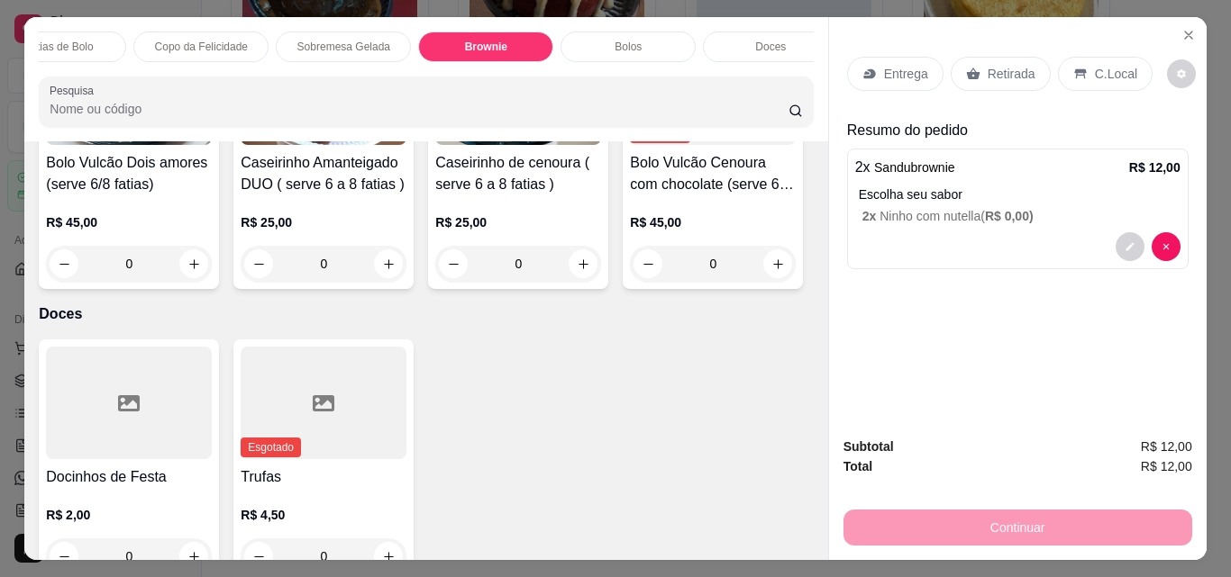
scroll to position [0, 541]
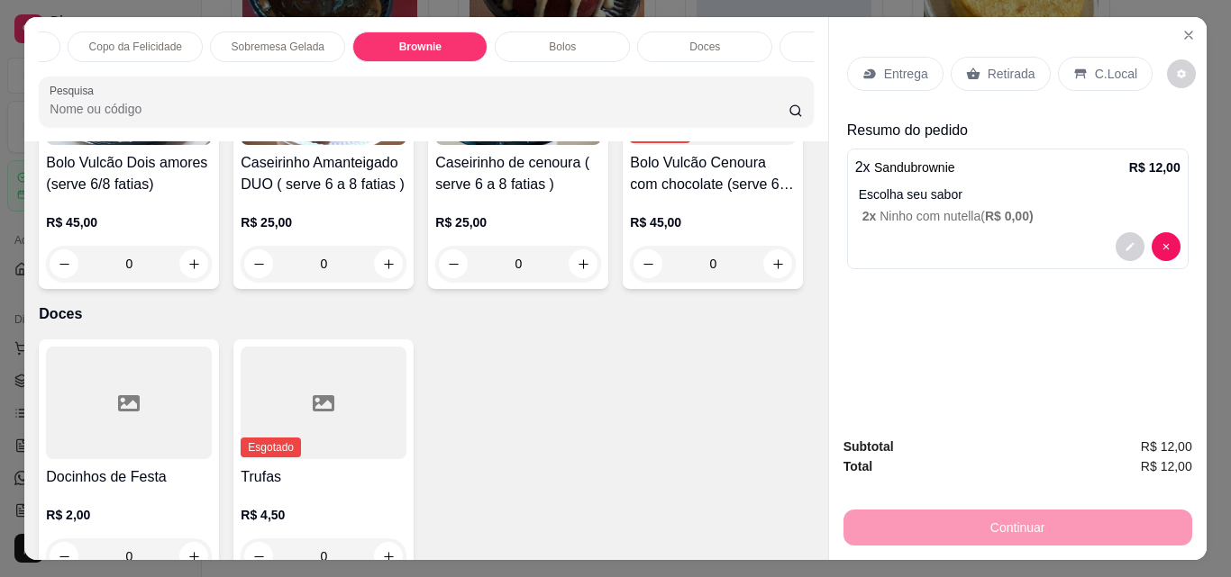
click at [706, 42] on p "Doces" at bounding box center [704, 47] width 31 height 14
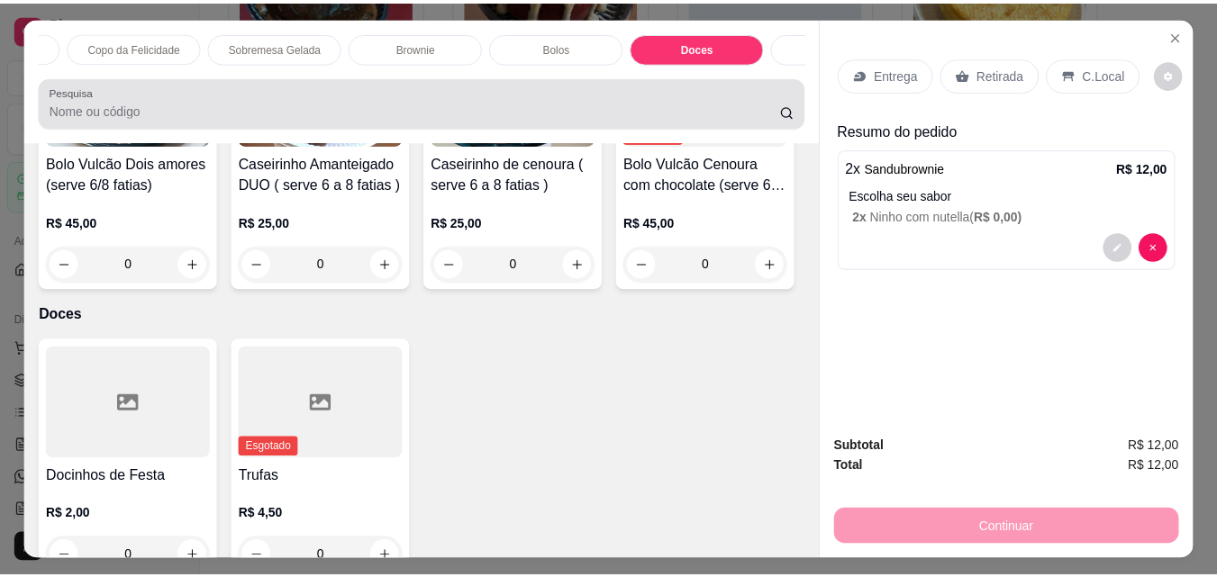
scroll to position [47, 0]
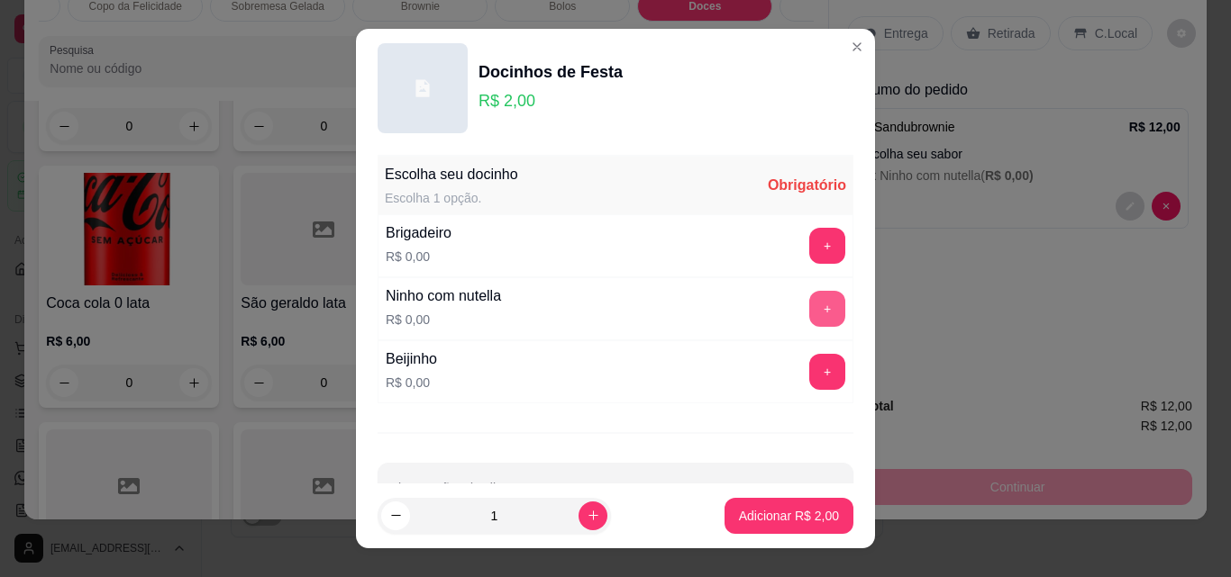
click at [809, 301] on button "+" at bounding box center [827, 309] width 36 height 36
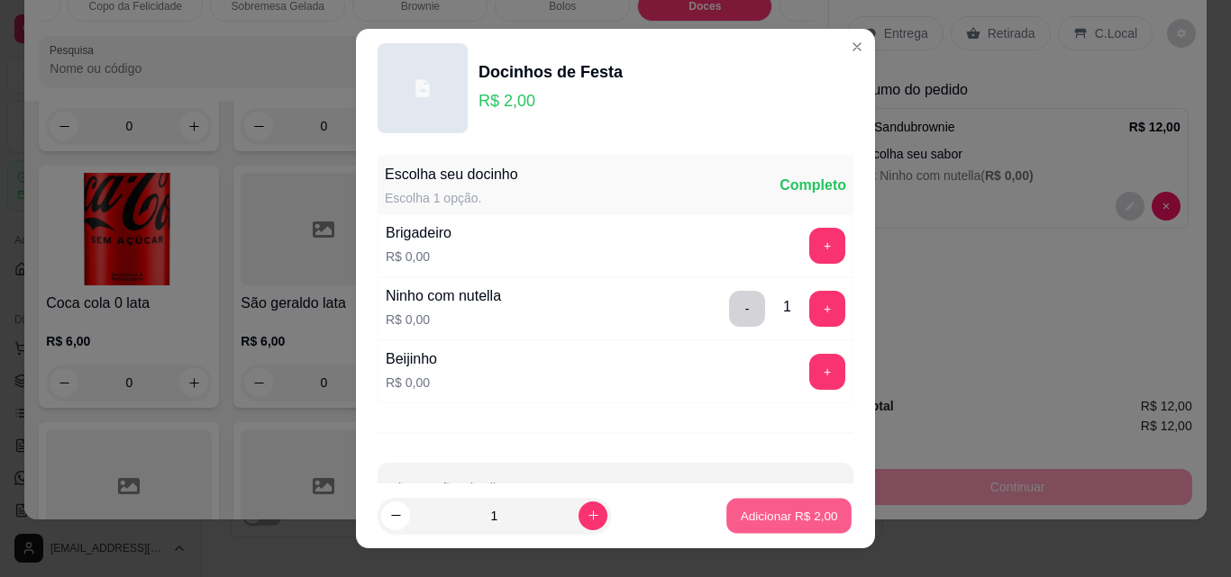
click at [782, 505] on button "Adicionar R$ 2,00" at bounding box center [788, 516] width 125 height 35
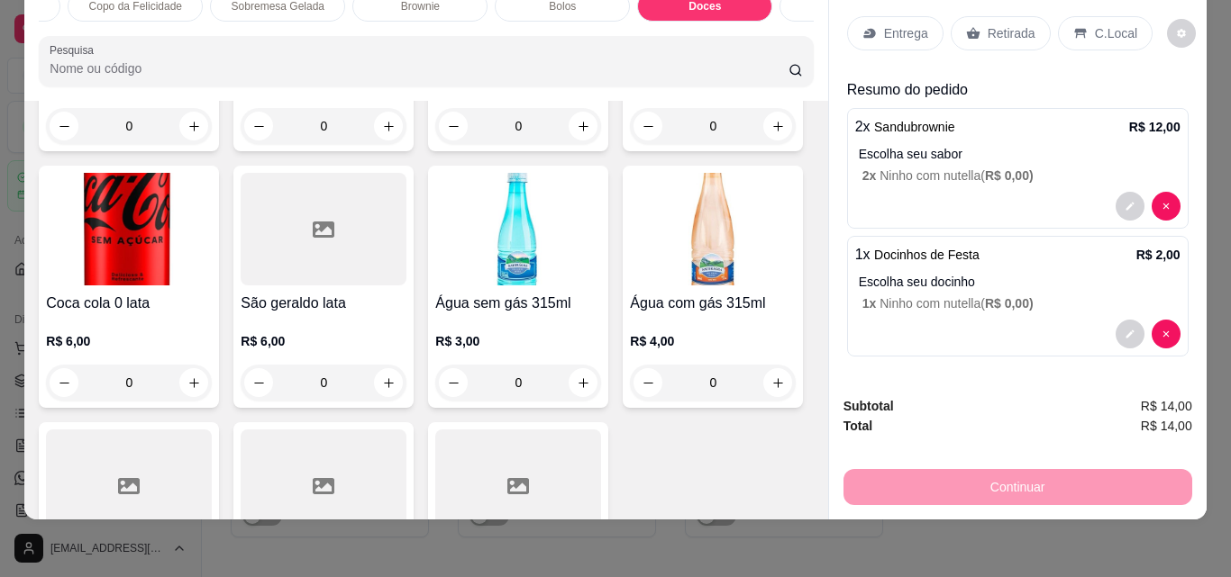
click at [1004, 24] on p "Retirada" at bounding box center [1011, 33] width 48 height 18
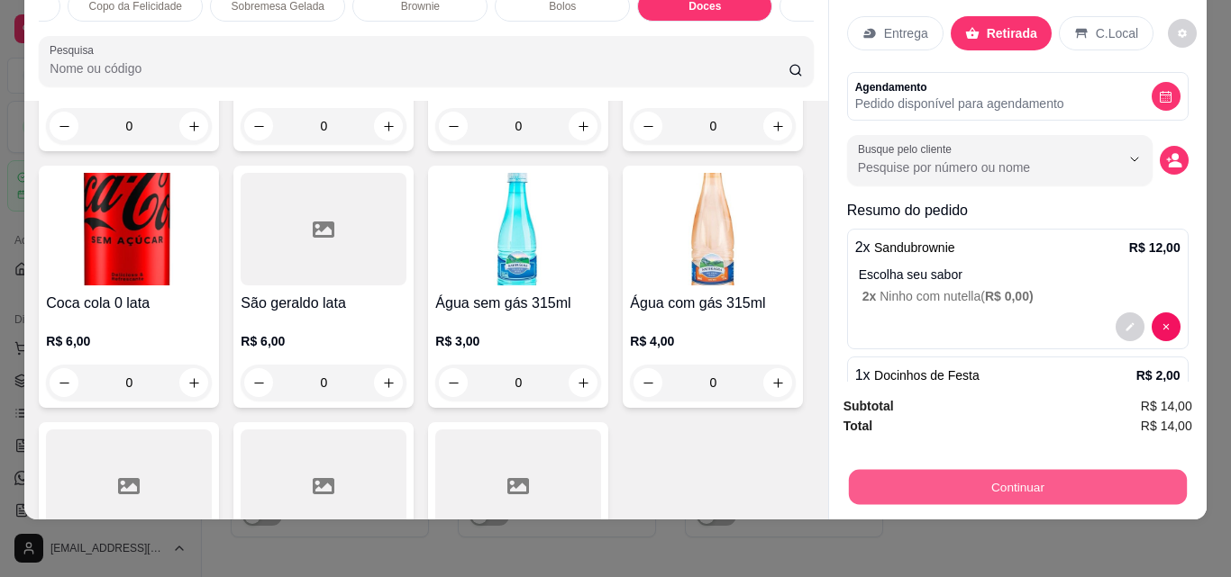
click at [1013, 470] on button "Continuar" at bounding box center [1017, 486] width 338 height 35
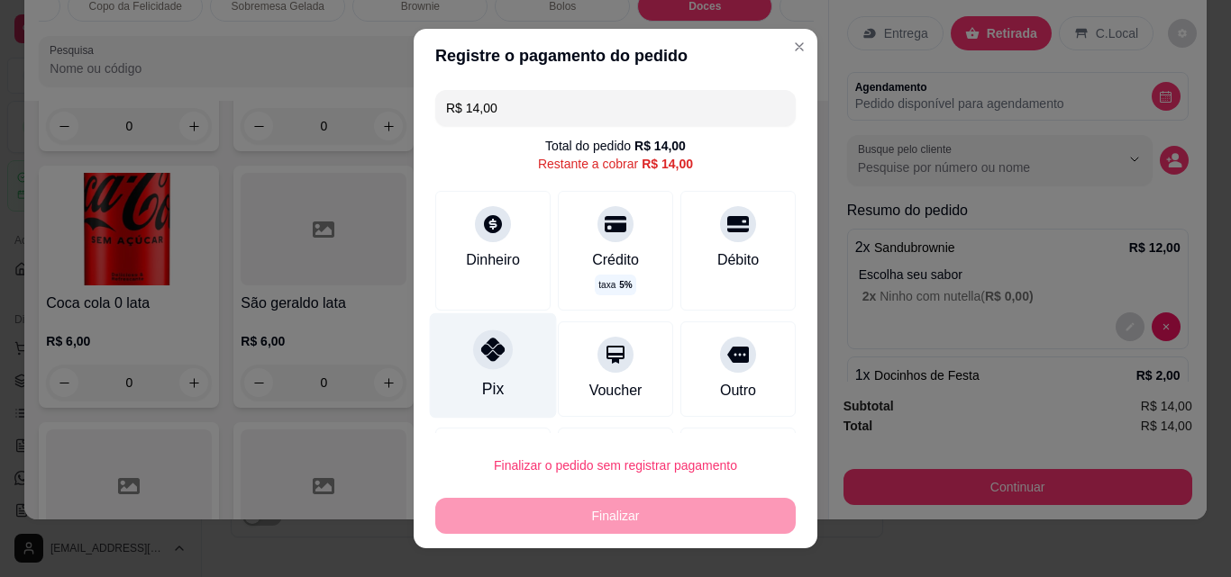
click at [477, 373] on div "Pix" at bounding box center [493, 366] width 127 height 105
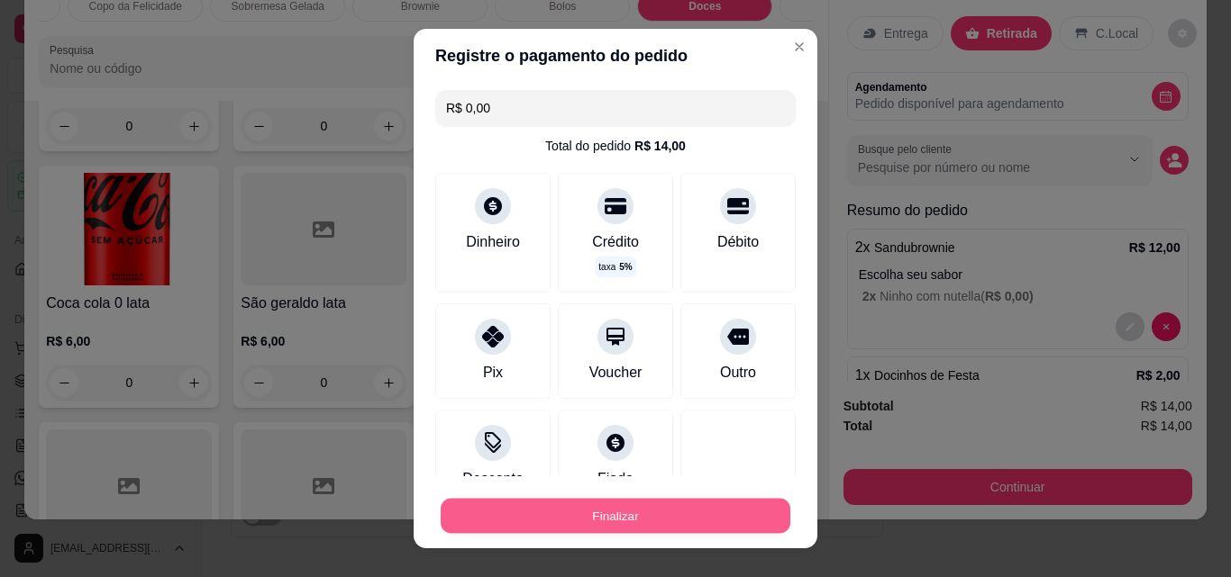
click at [583, 526] on button "Finalizar" at bounding box center [616, 516] width 350 height 35
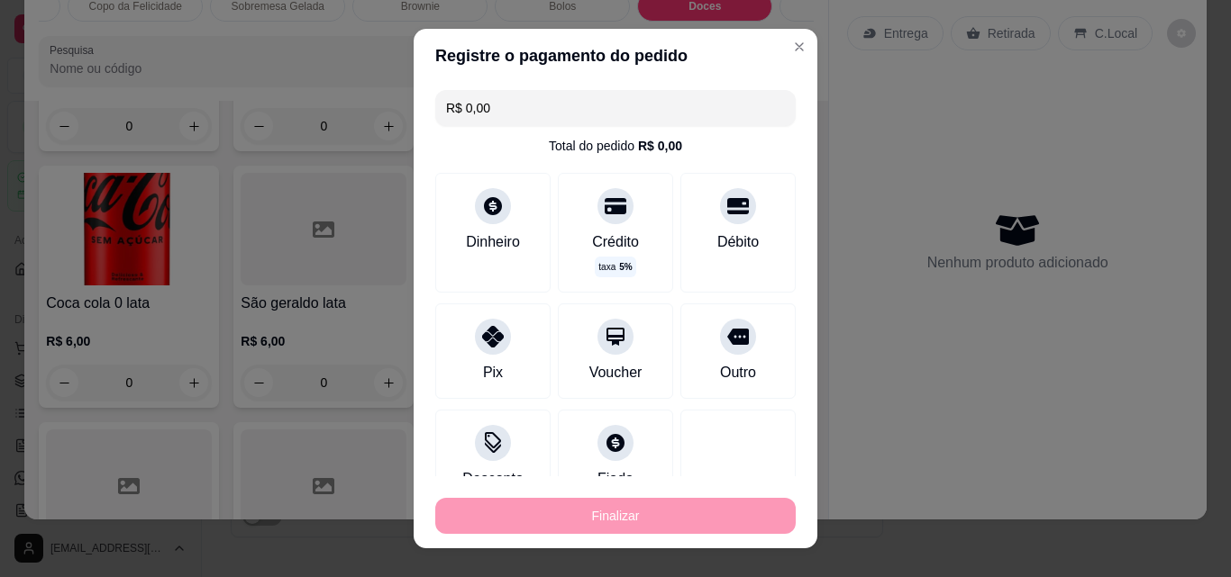
type input "-R$ 14,00"
